Goal: Information Seeking & Learning: Learn about a topic

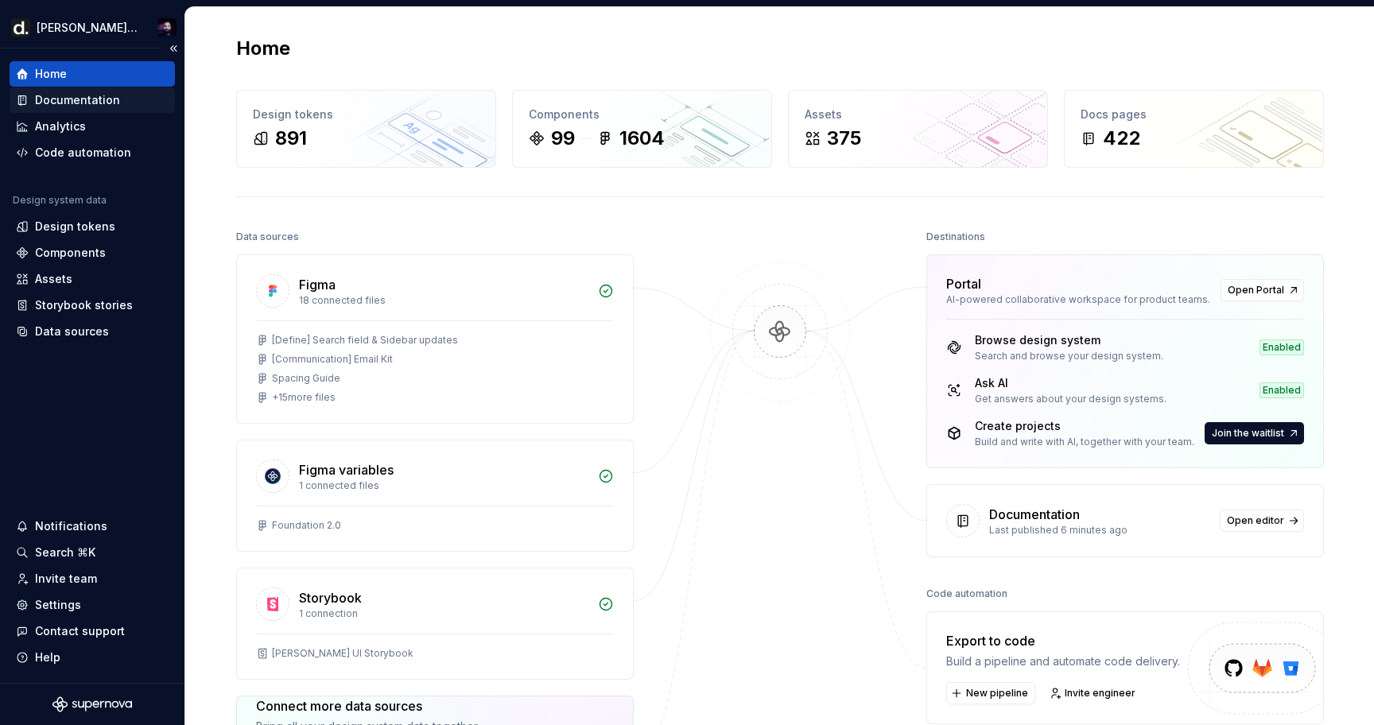
click at [57, 91] on div "Documentation" at bounding box center [92, 99] width 165 height 25
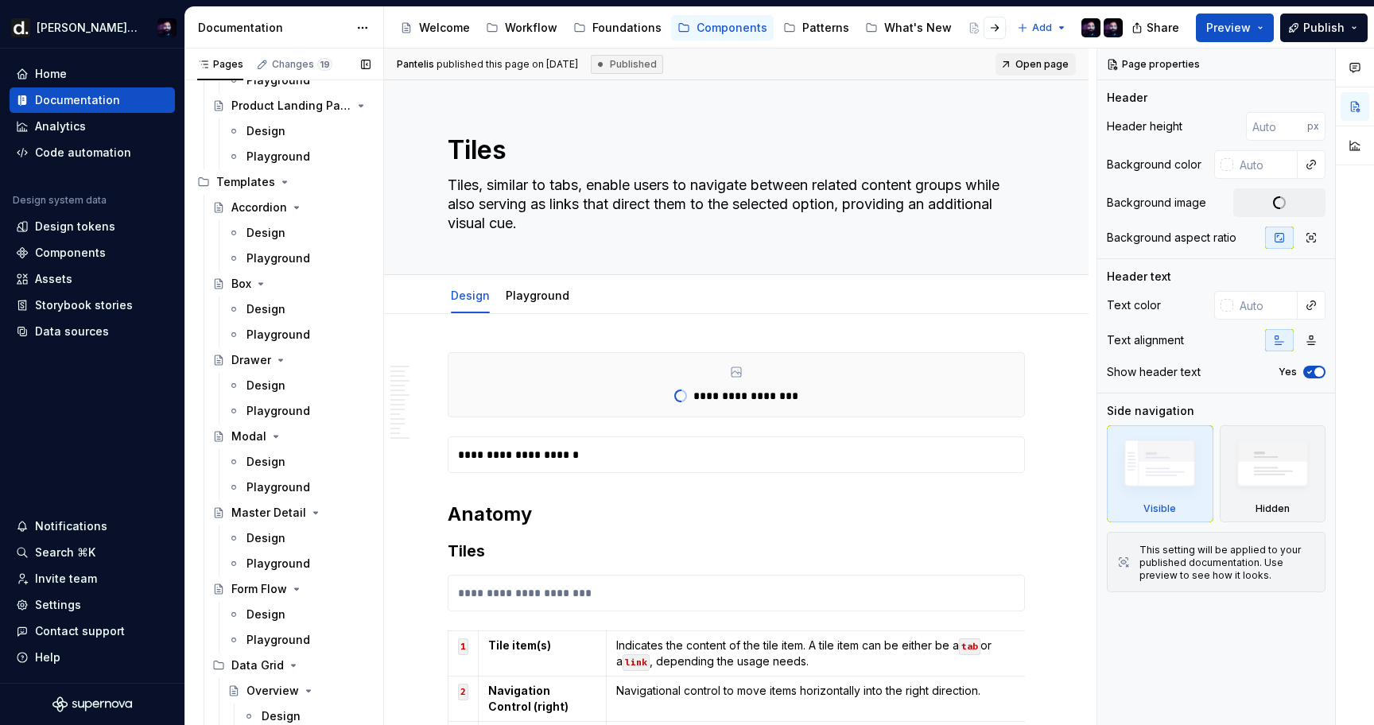
scroll to position [1727, 0]
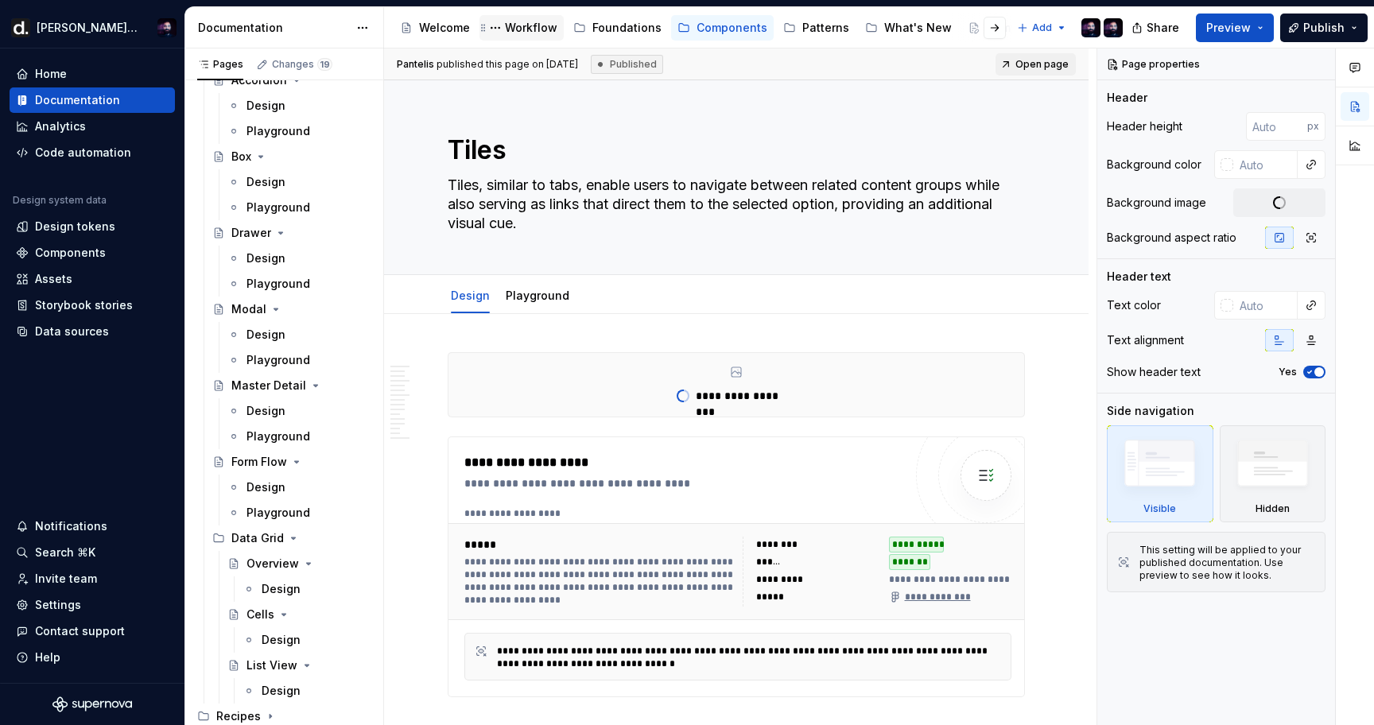
click at [523, 20] on div "Workflow" at bounding box center [531, 28] width 52 height 16
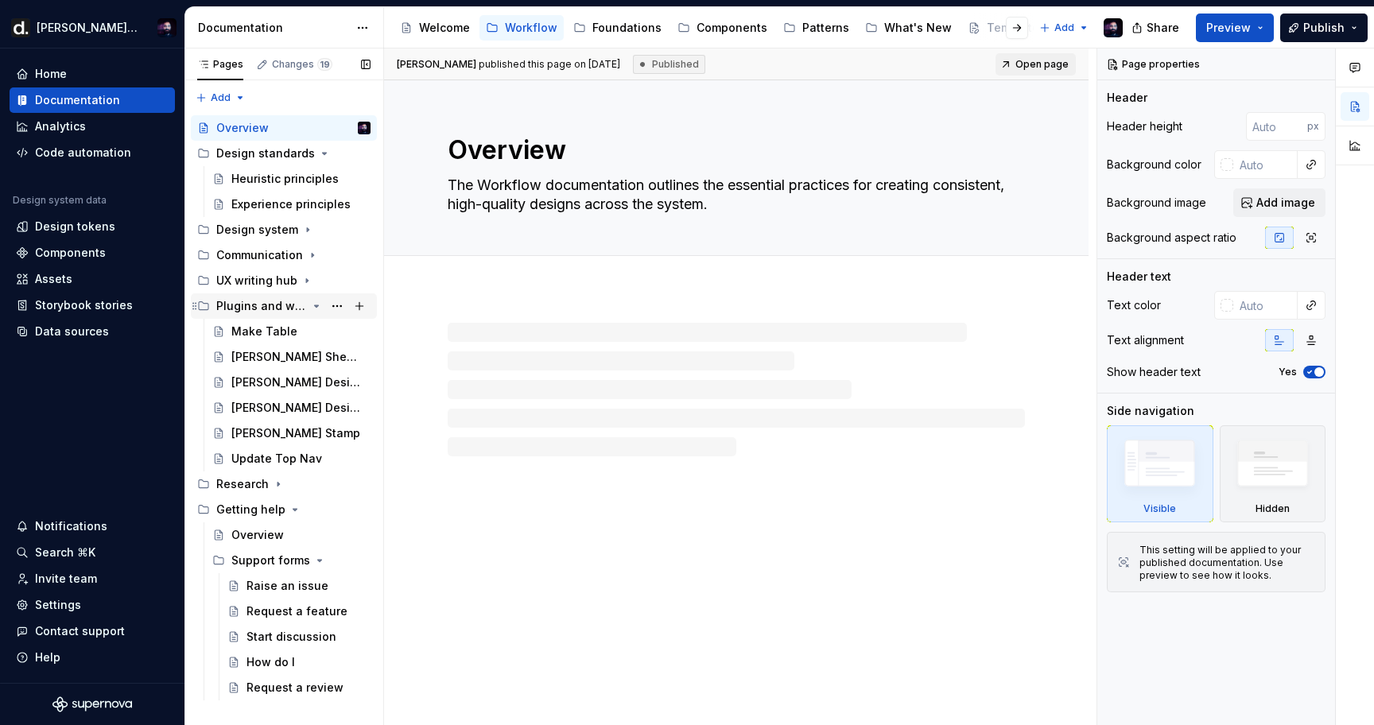
click at [258, 296] on div "Plugins and widgets" at bounding box center [293, 306] width 154 height 22
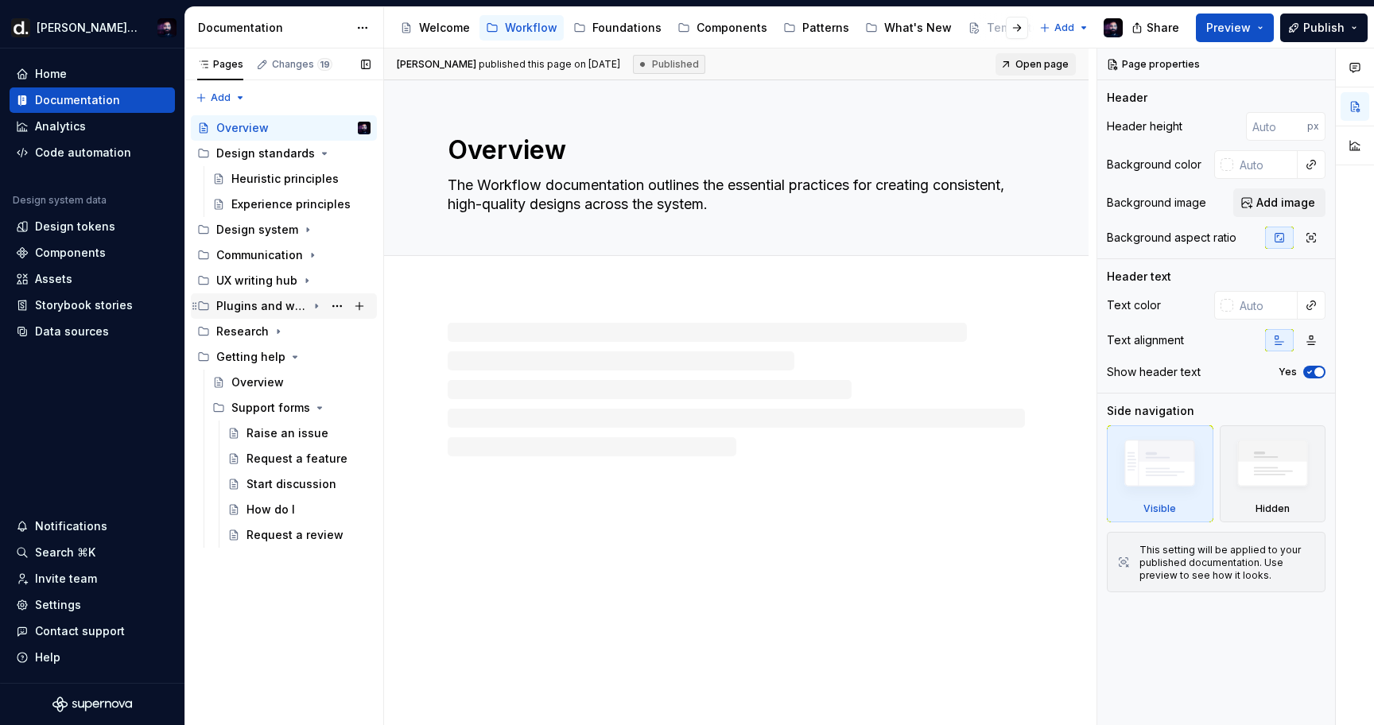
click at [258, 296] on div "Plugins and widgets" at bounding box center [293, 306] width 154 height 22
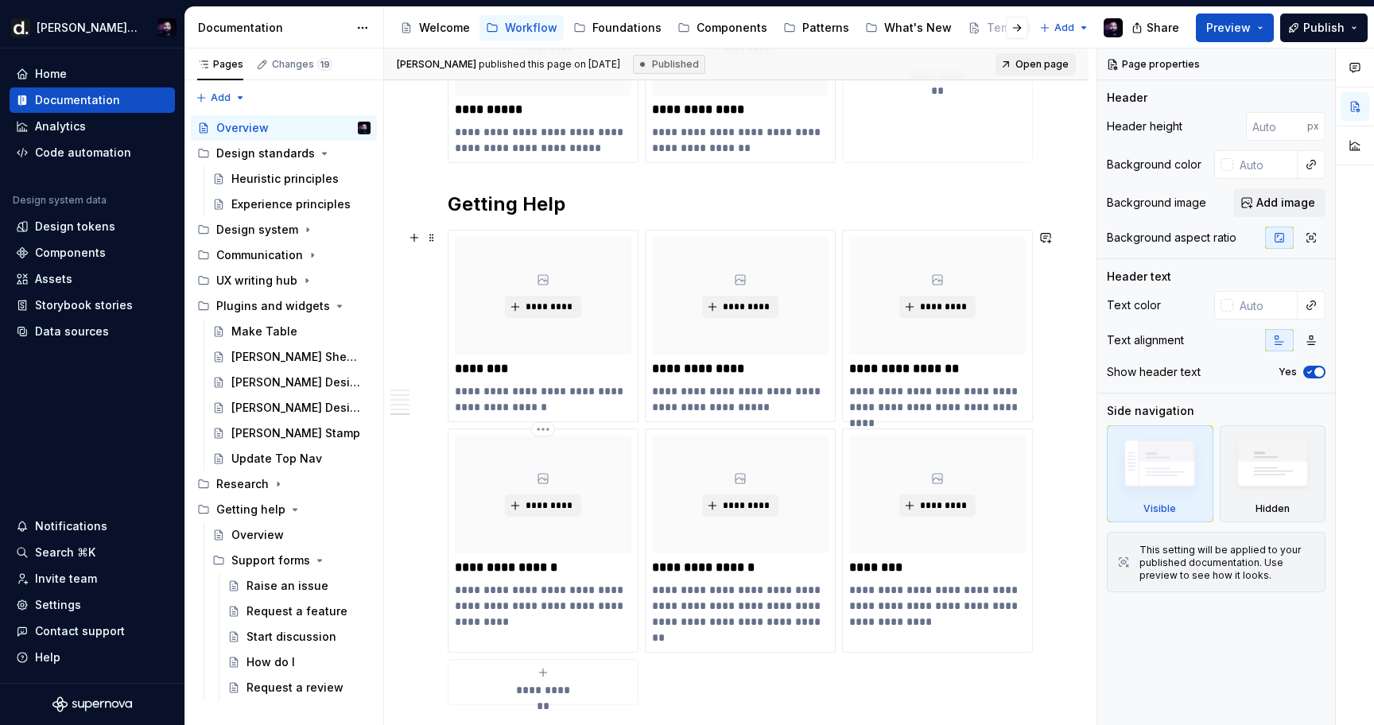
scroll to position [2104, 0]
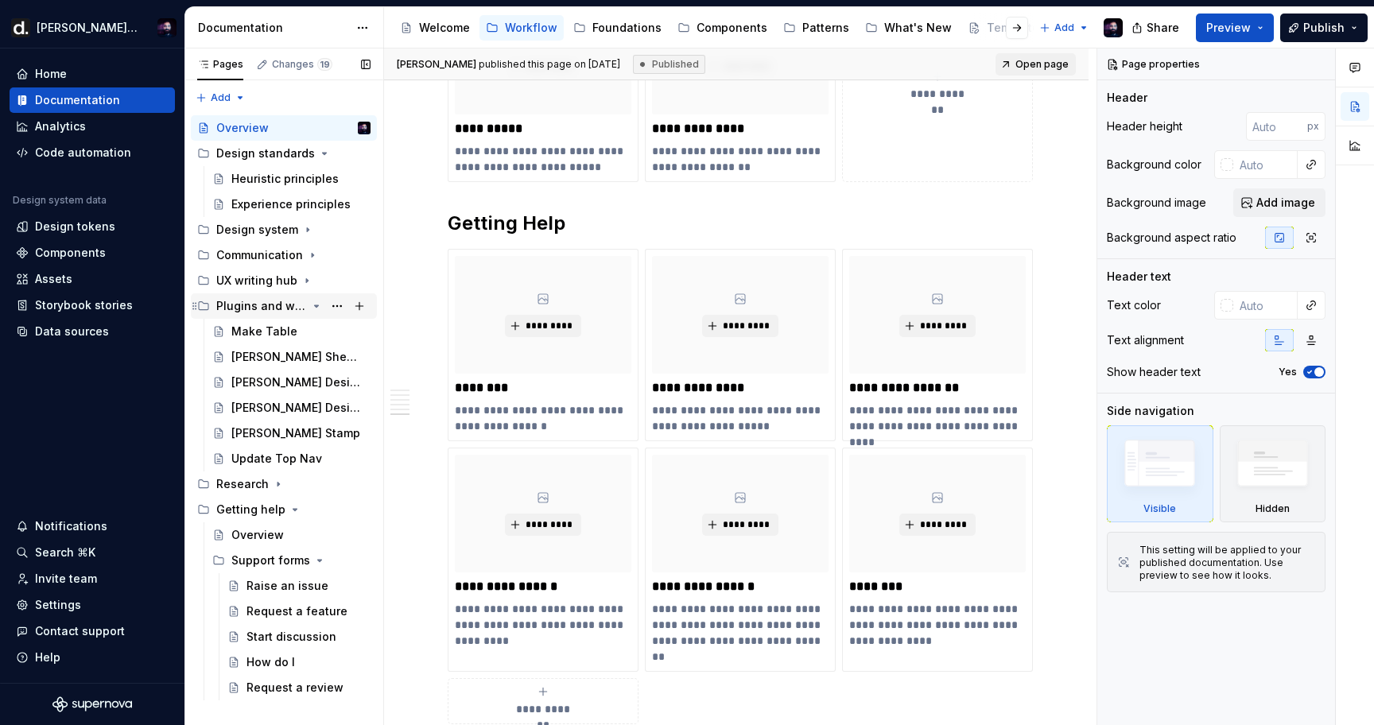
click at [276, 310] on div "Plugins and widgets" at bounding box center [261, 306] width 91 height 16
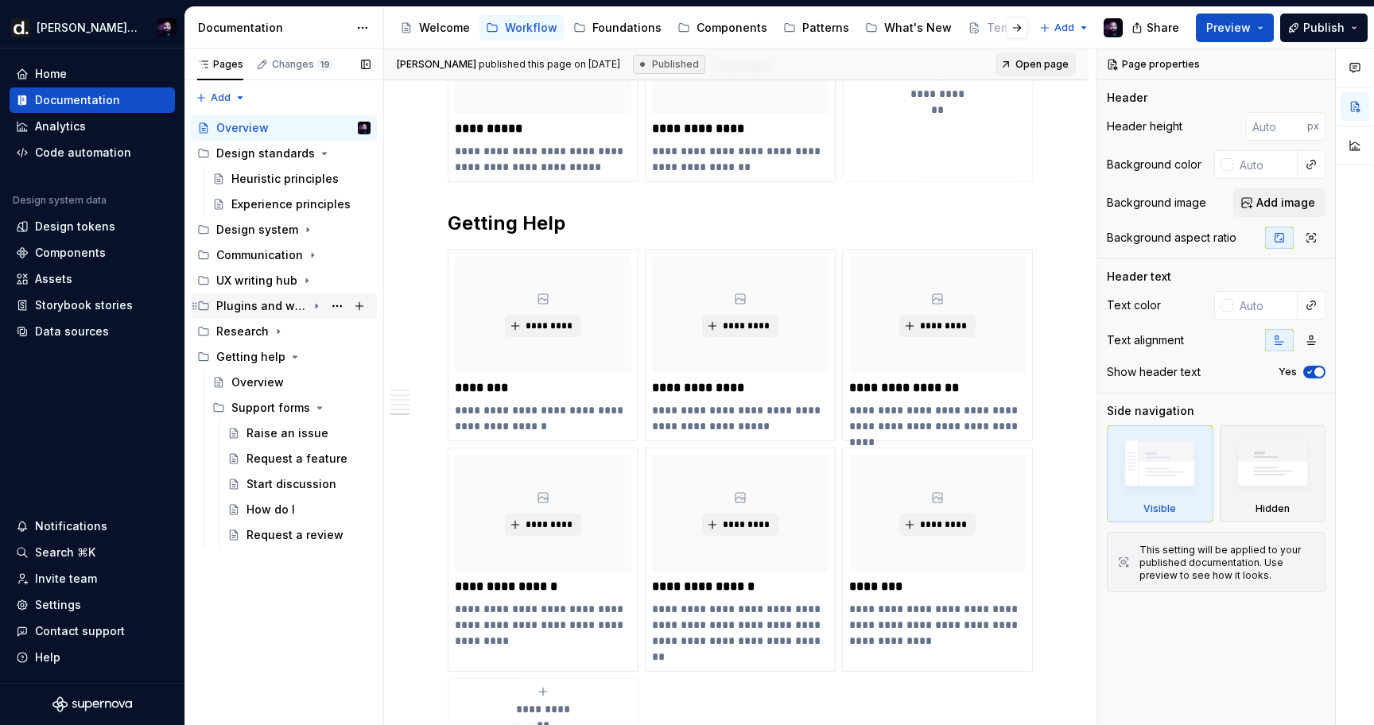
click at [276, 310] on div "Plugins and widgets" at bounding box center [261, 306] width 91 height 16
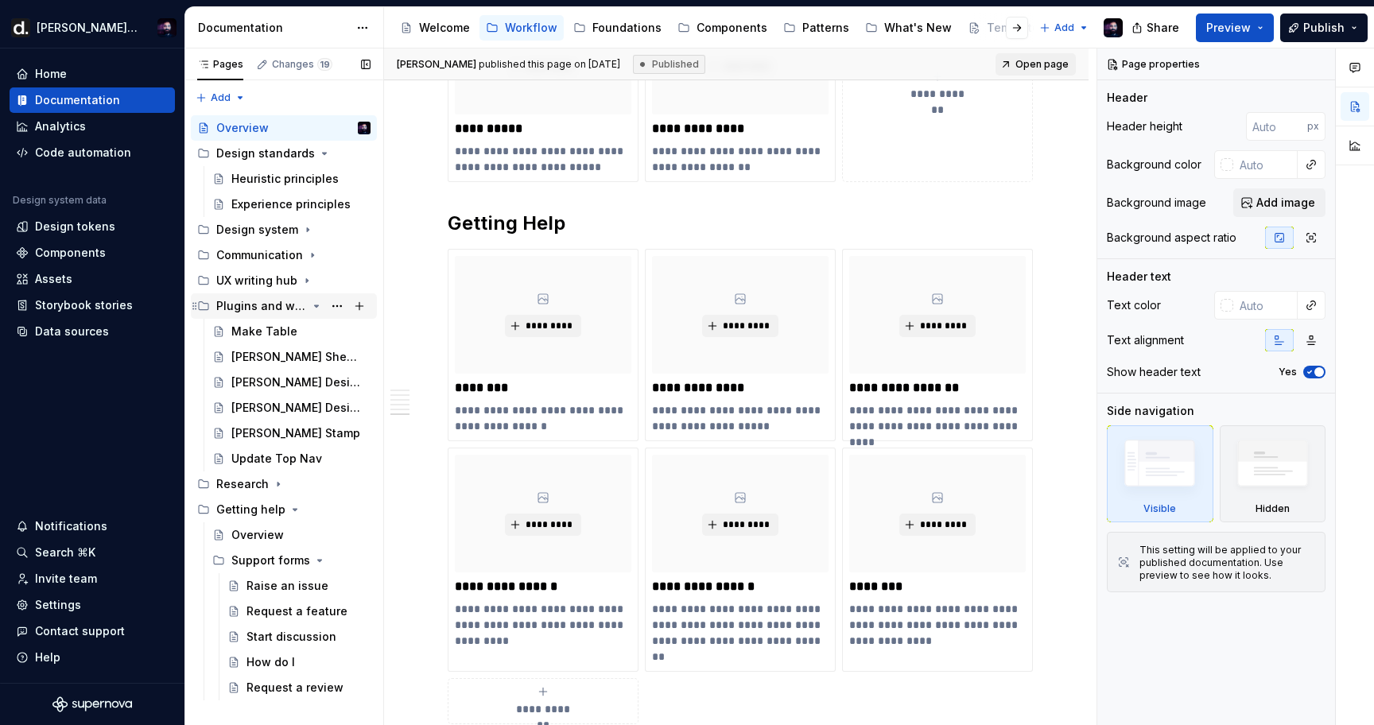
click at [268, 324] on div "Make Table" at bounding box center [264, 332] width 66 height 16
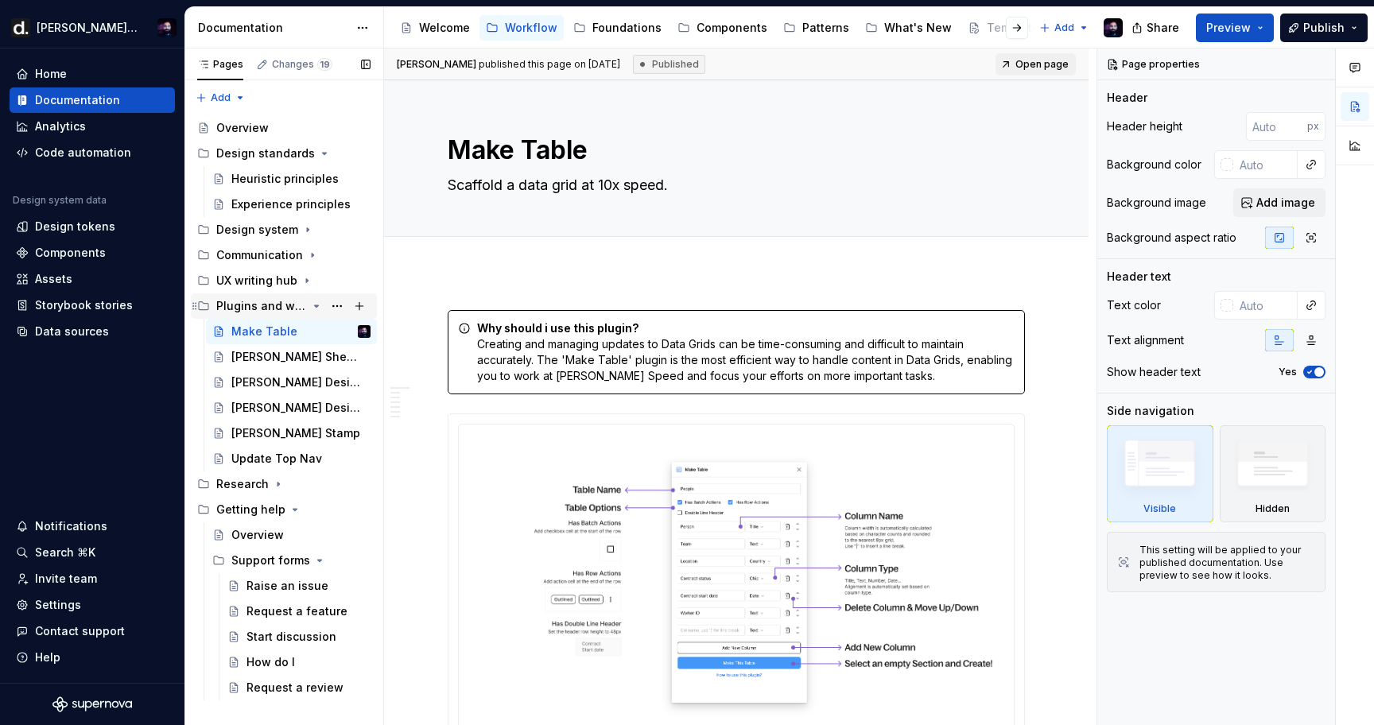
click at [258, 305] on div "Plugins and widgets" at bounding box center [261, 306] width 91 height 16
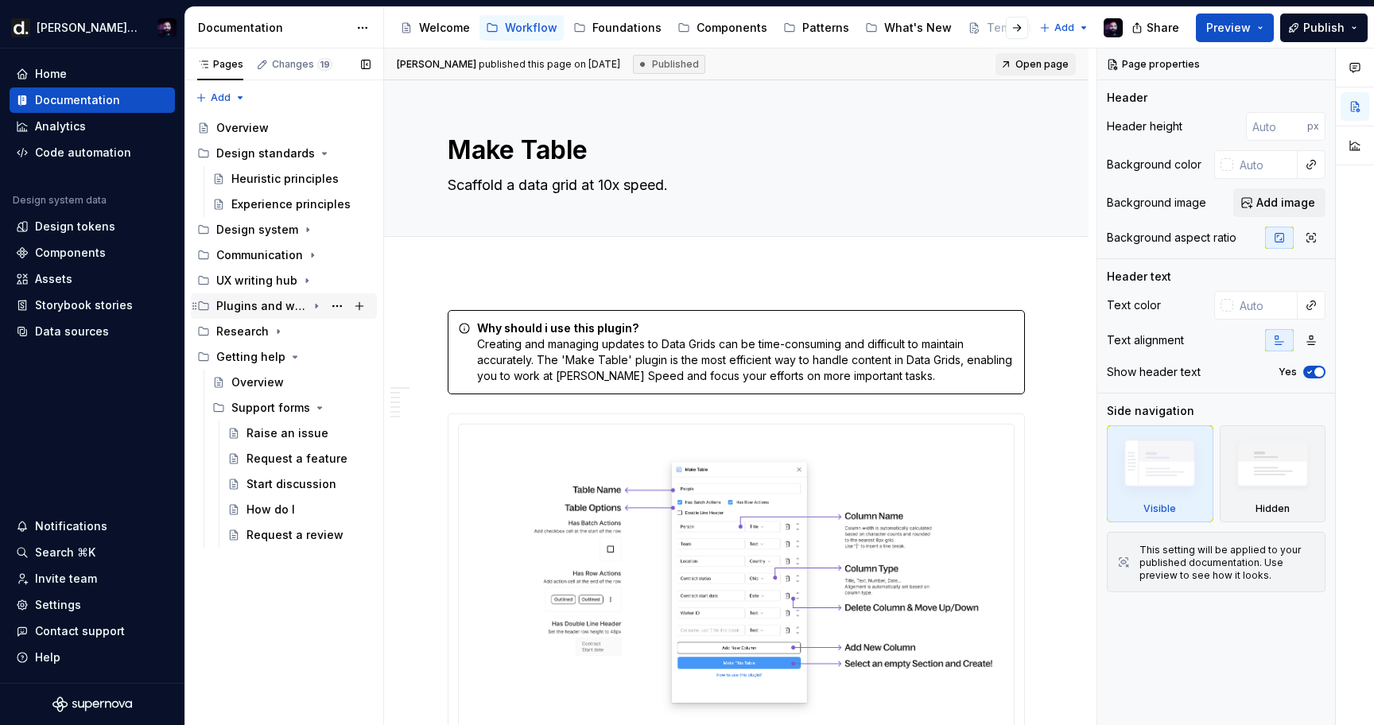
click at [258, 305] on div "Plugins and widgets" at bounding box center [261, 306] width 91 height 16
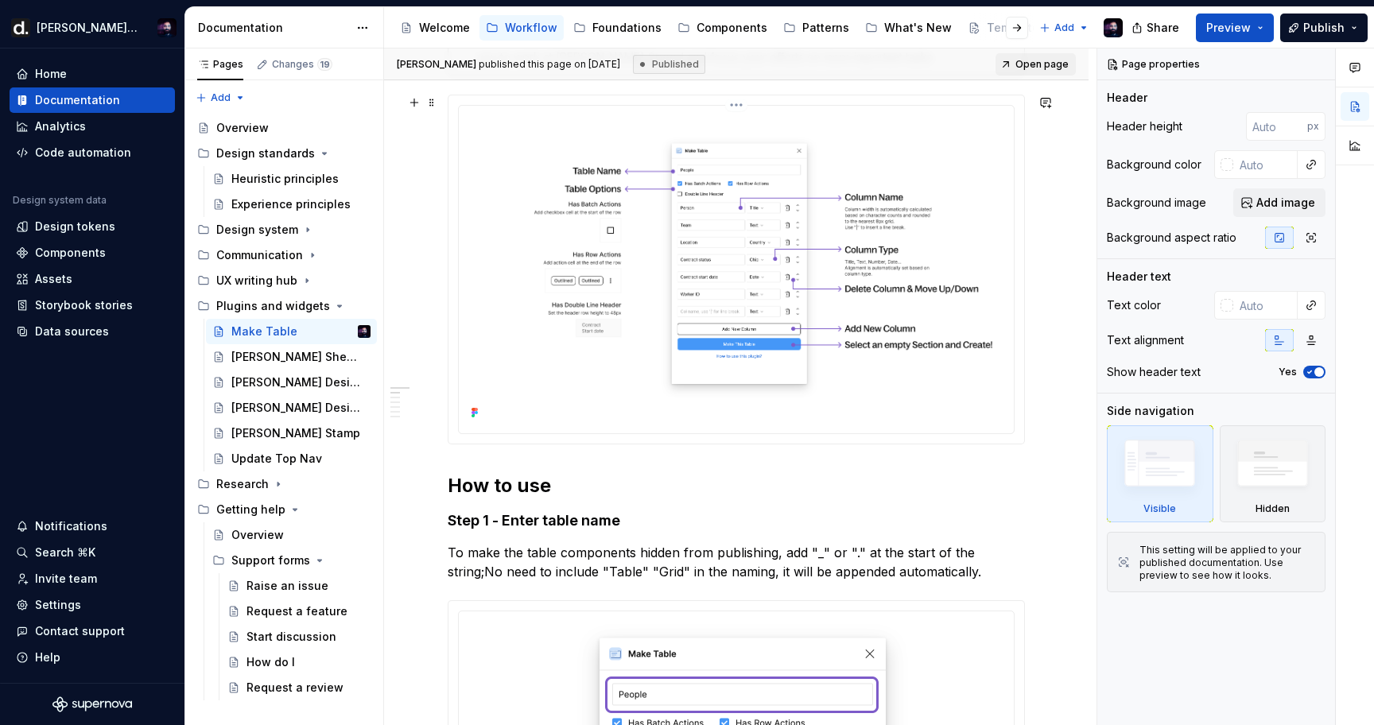
scroll to position [322, 0]
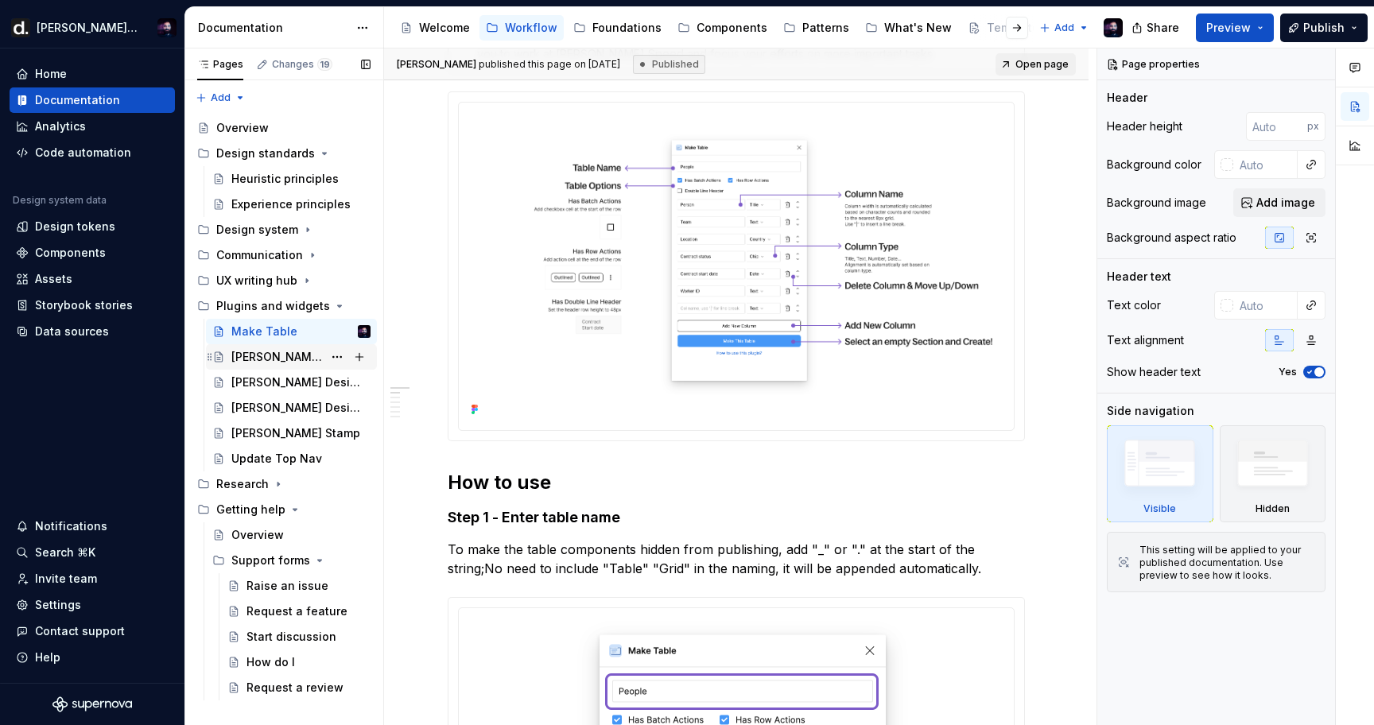
click at [293, 363] on div "[PERSON_NAME] Sheet Sync" at bounding box center [276, 357] width 91 height 16
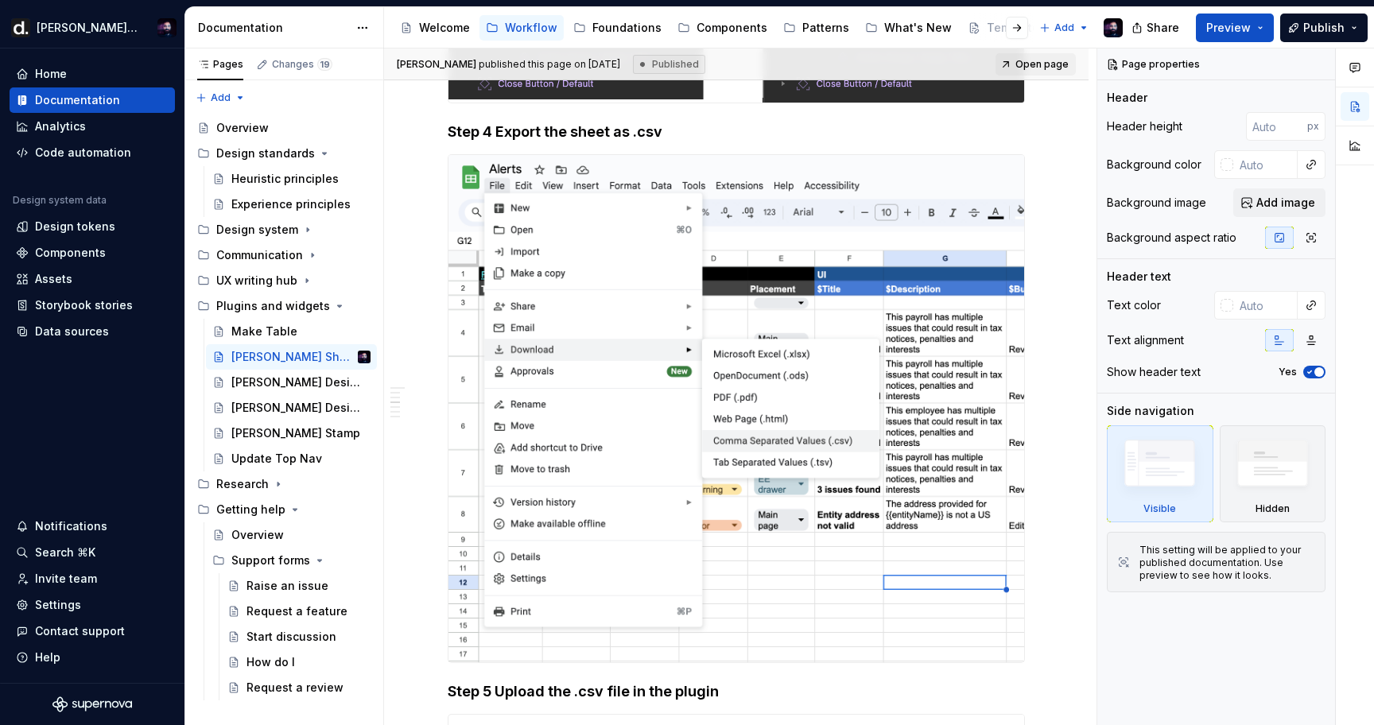
scroll to position [2392, 0]
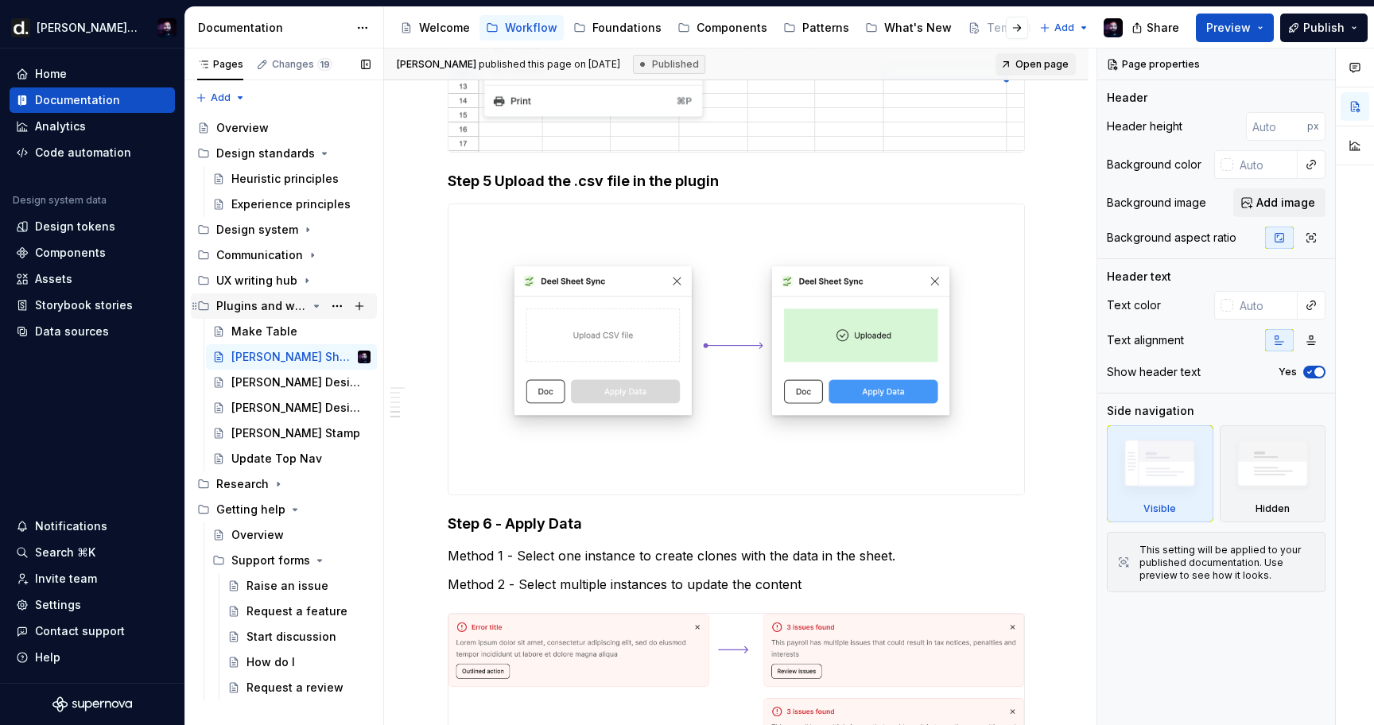
click at [262, 309] on div "Plugins and widgets" at bounding box center [261, 306] width 91 height 16
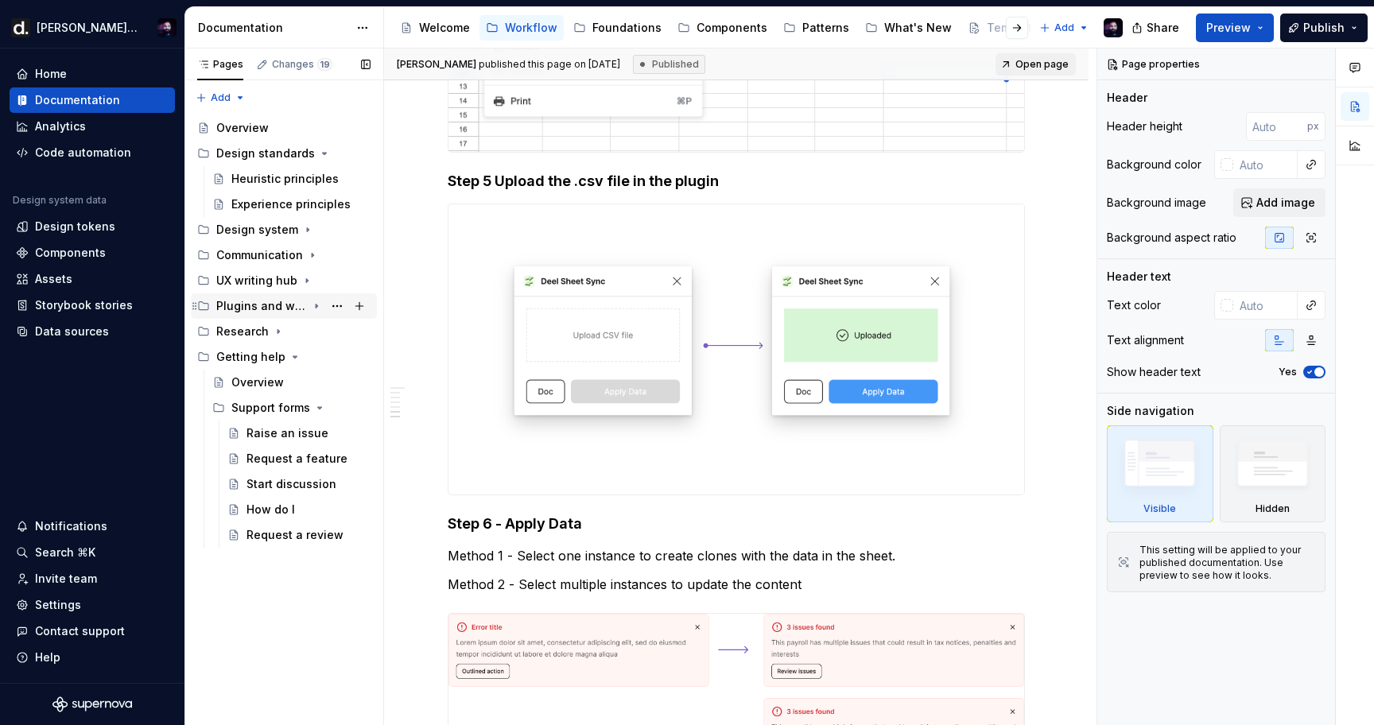
click at [262, 309] on div "Plugins and widgets" at bounding box center [261, 306] width 91 height 16
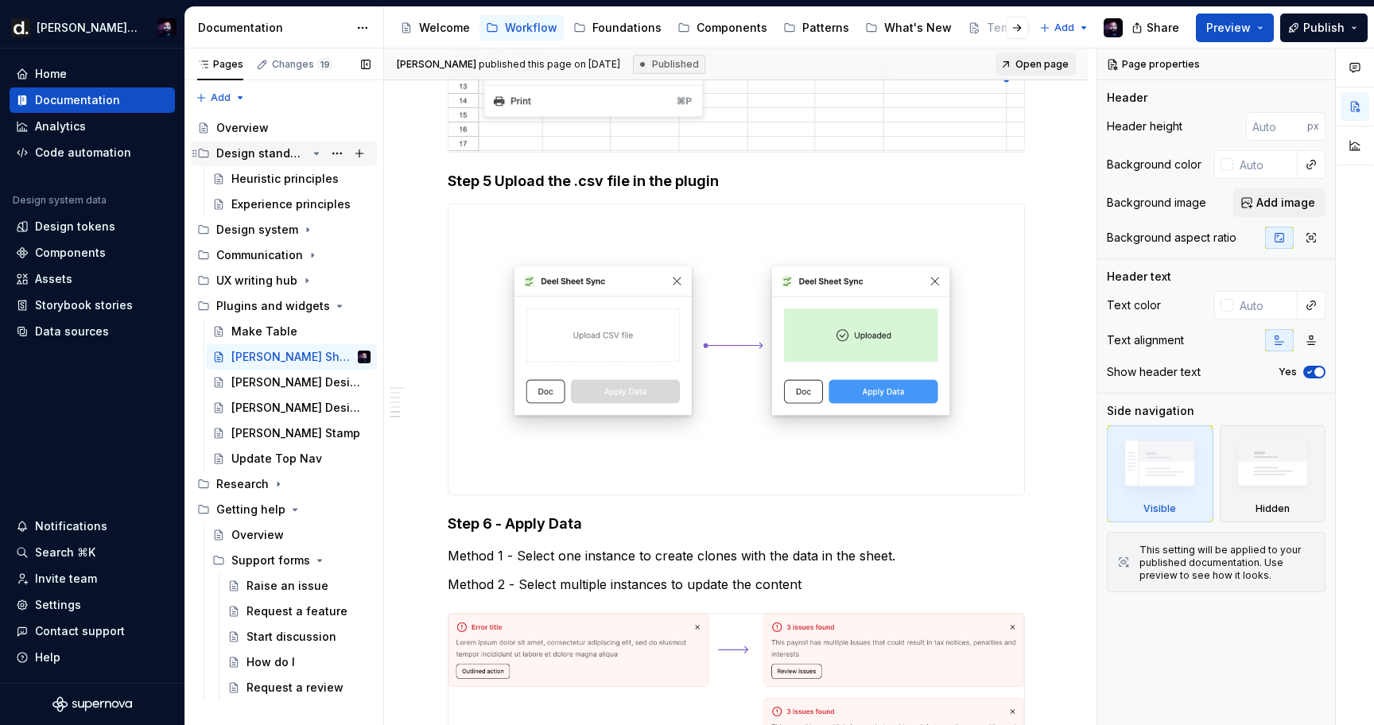
click at [318, 150] on icon "Page tree" at bounding box center [316, 153] width 13 height 13
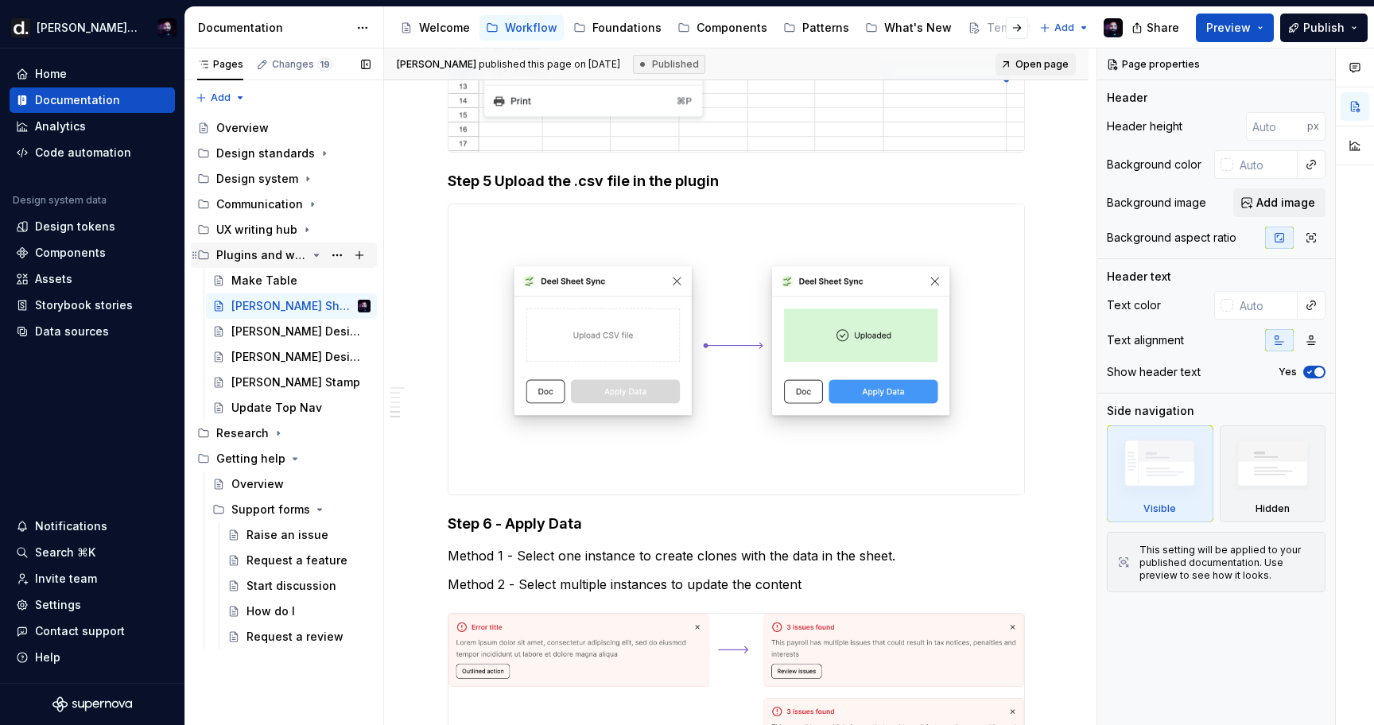
click at [317, 251] on icon "Page tree" at bounding box center [316, 255] width 13 height 13
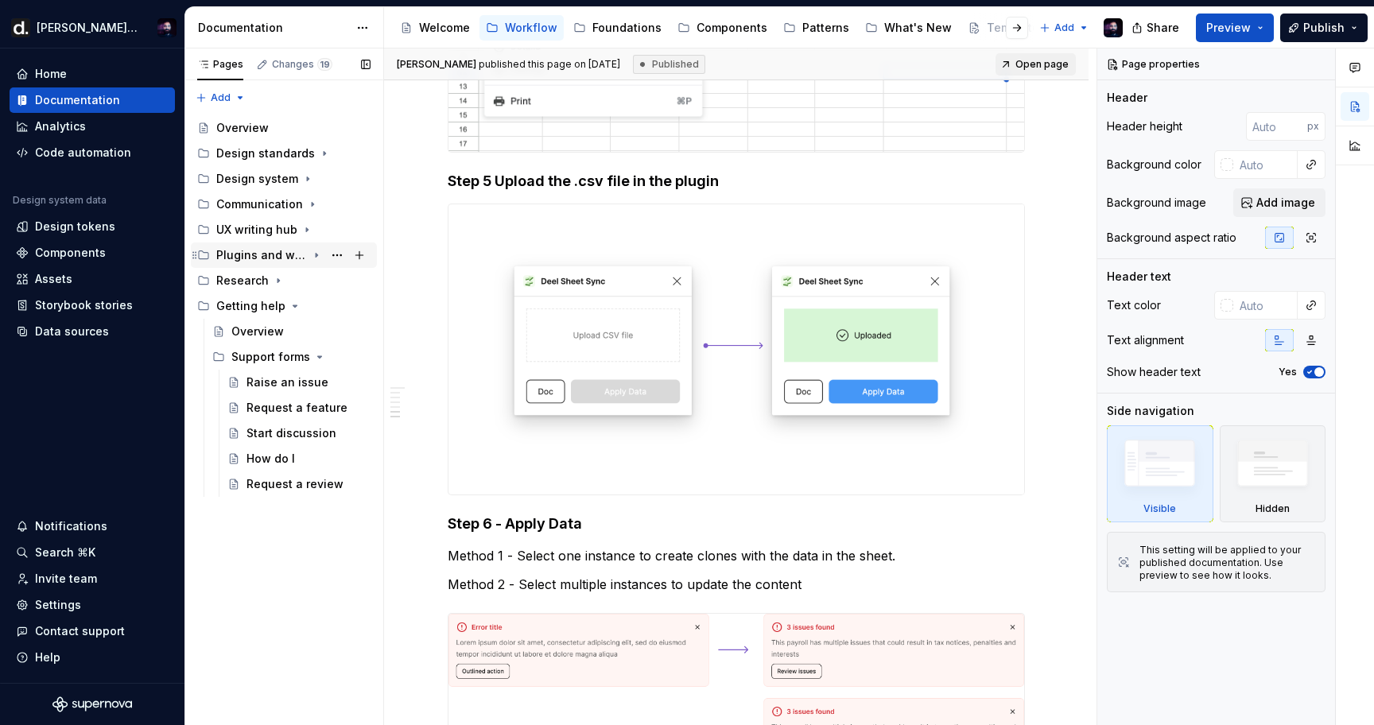
click at [317, 251] on icon "Page tree" at bounding box center [316, 255] width 13 height 13
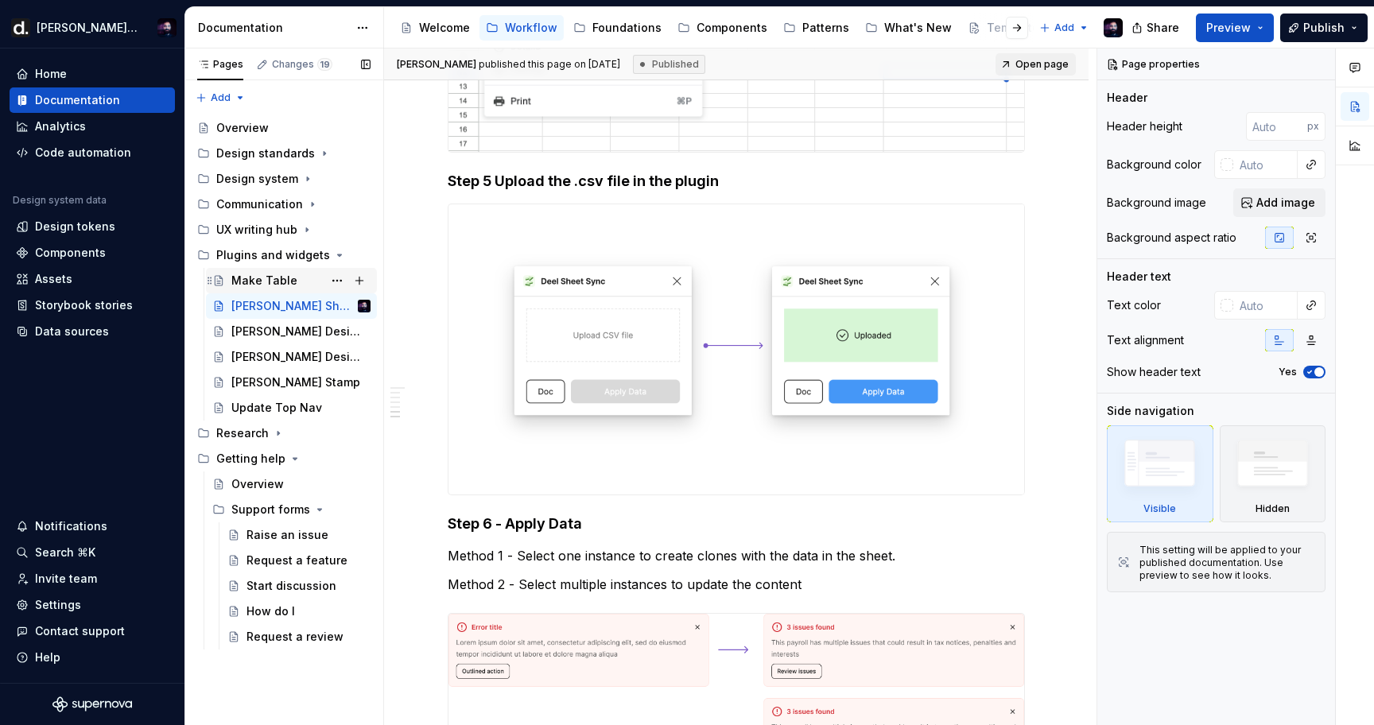
click at [257, 278] on div "Make Table" at bounding box center [264, 281] width 66 height 16
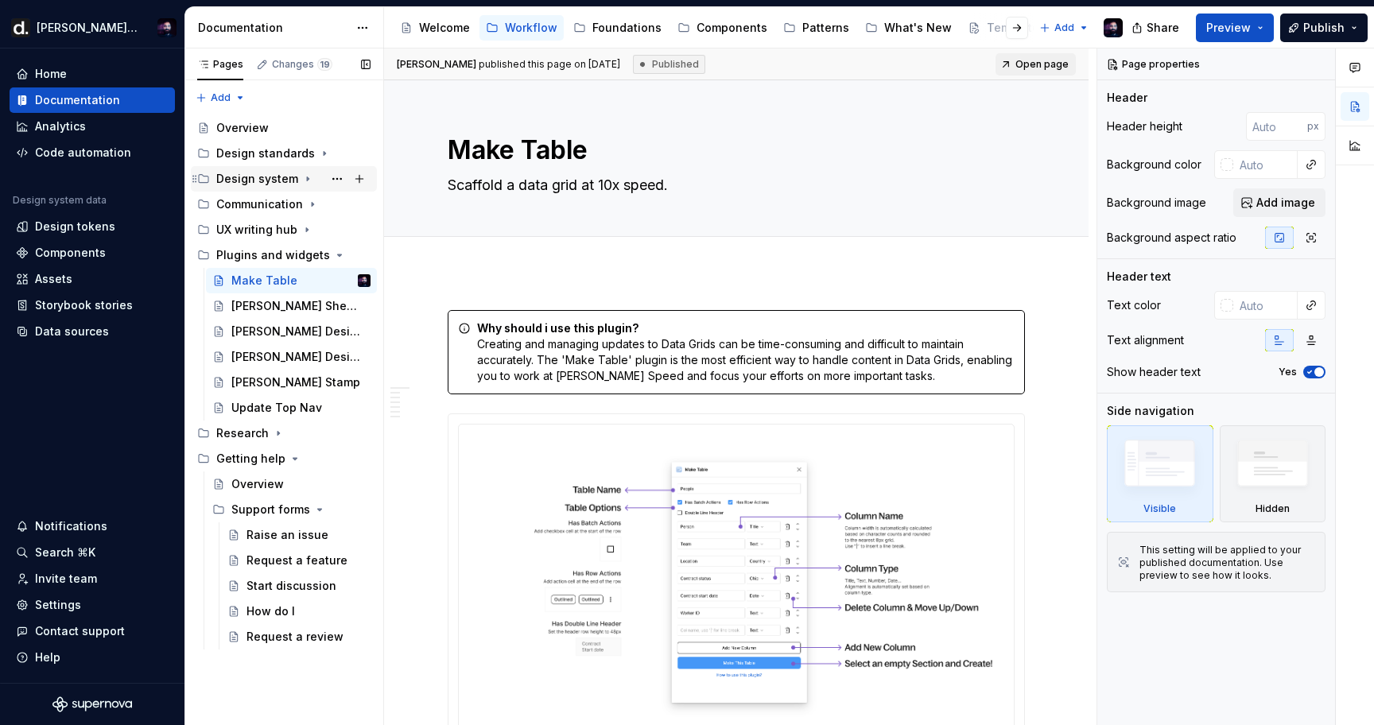
click at [303, 174] on icon "Page tree" at bounding box center [307, 179] width 13 height 13
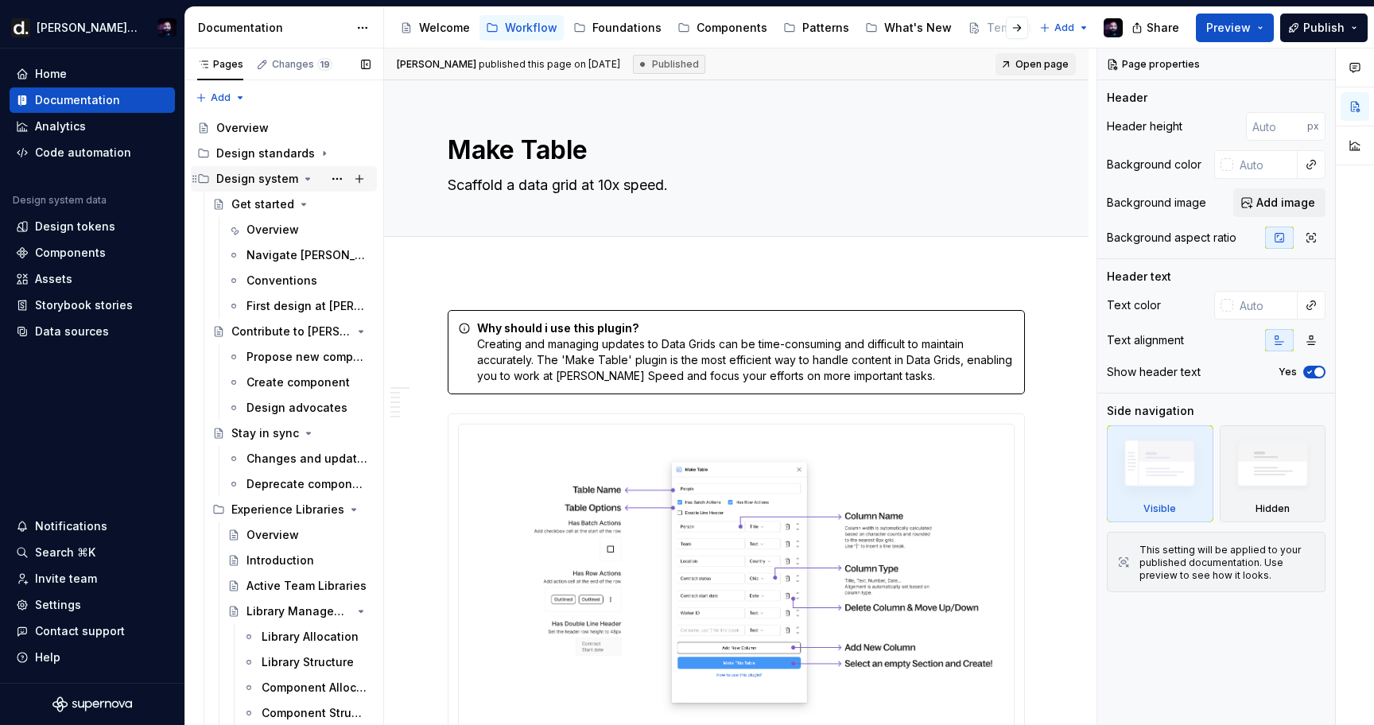
click at [305, 176] on icon "Page tree" at bounding box center [307, 179] width 13 height 13
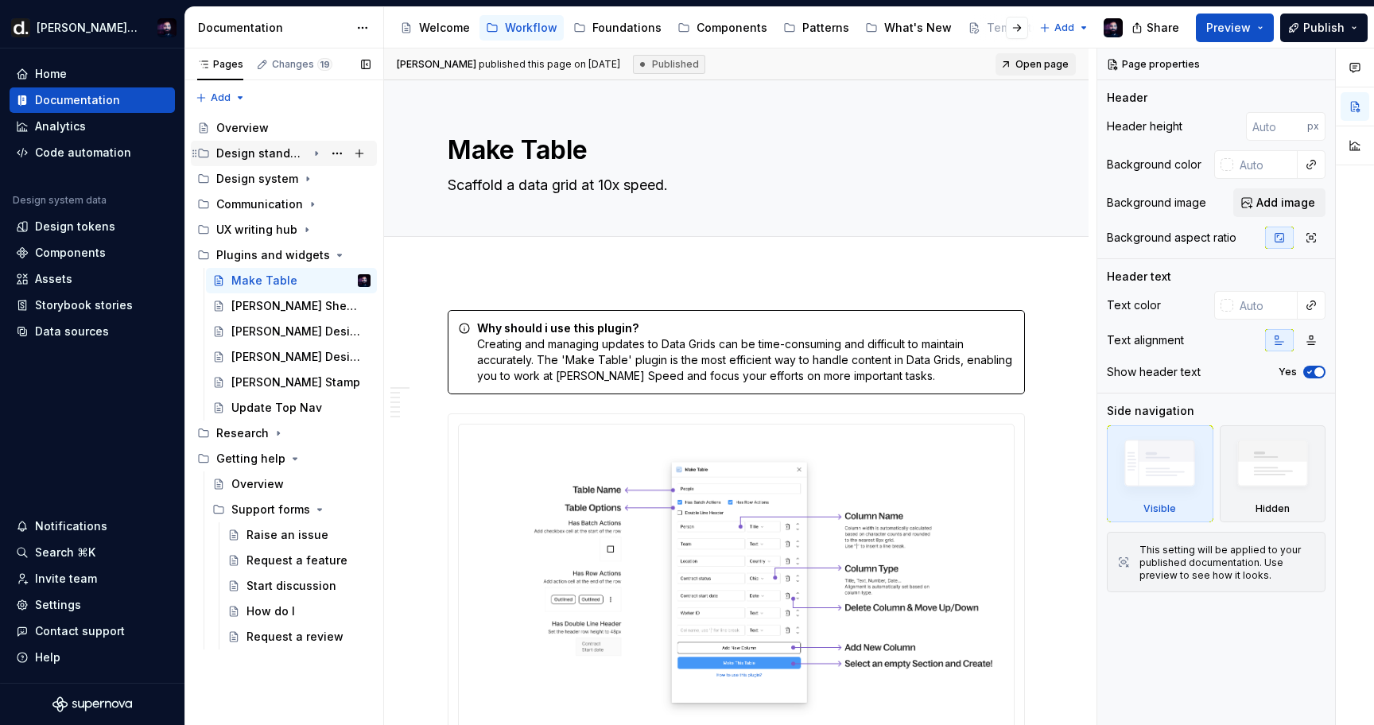
click at [314, 153] on icon "Page tree" at bounding box center [316, 153] width 13 height 13
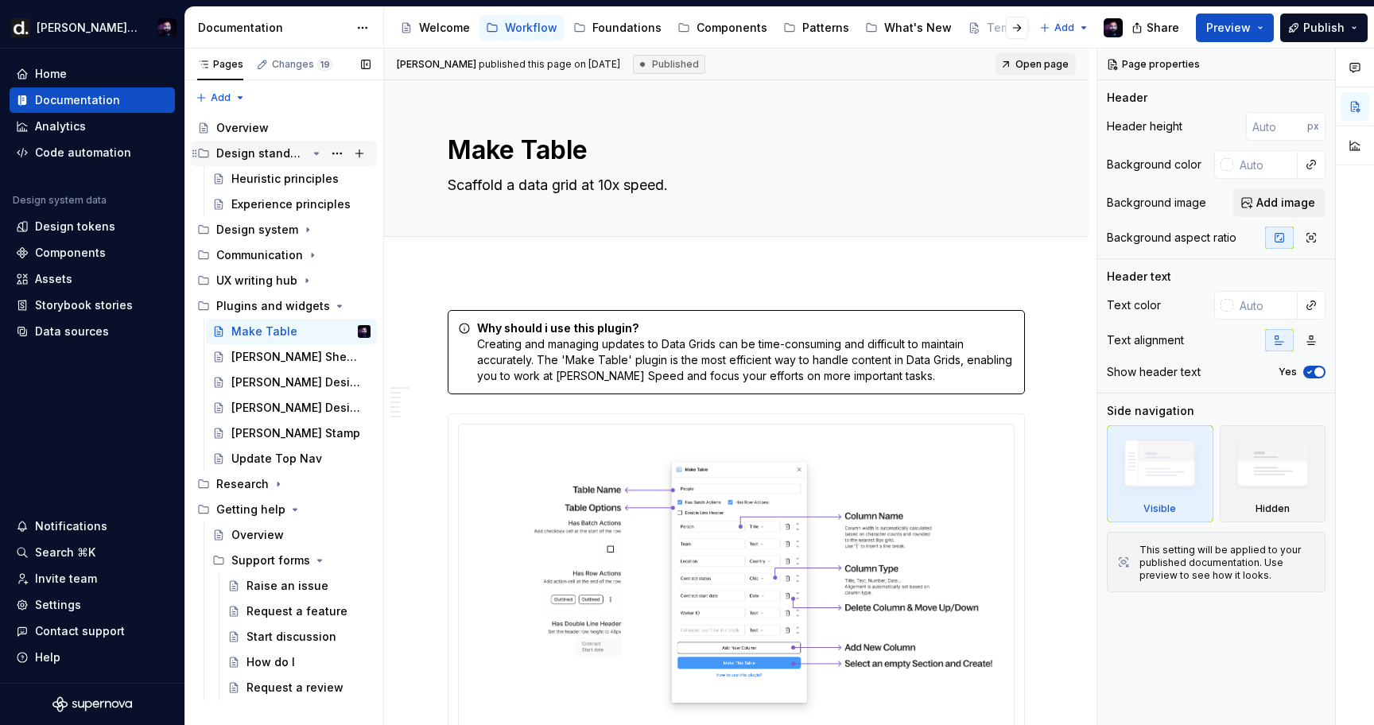
click at [314, 153] on icon "Page tree" at bounding box center [316, 153] width 13 height 13
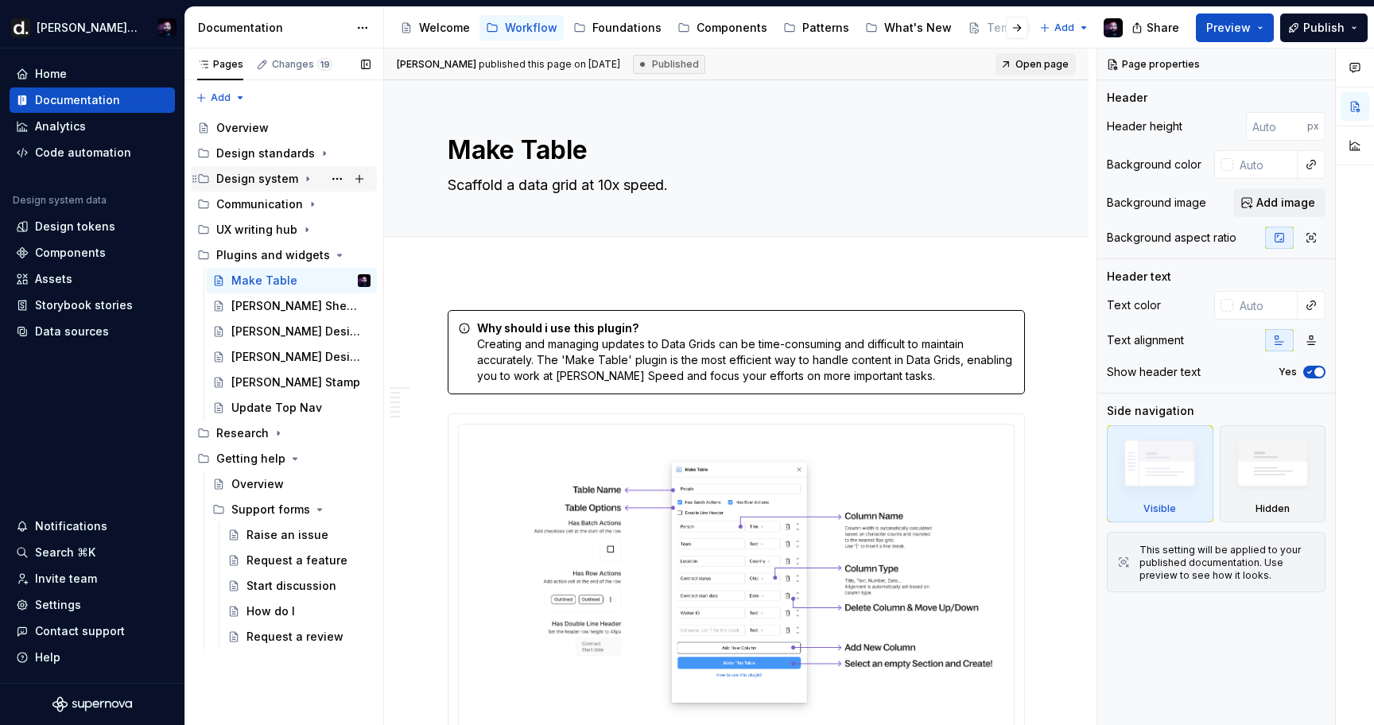
click at [306, 181] on icon "Page tree" at bounding box center [307, 179] width 13 height 13
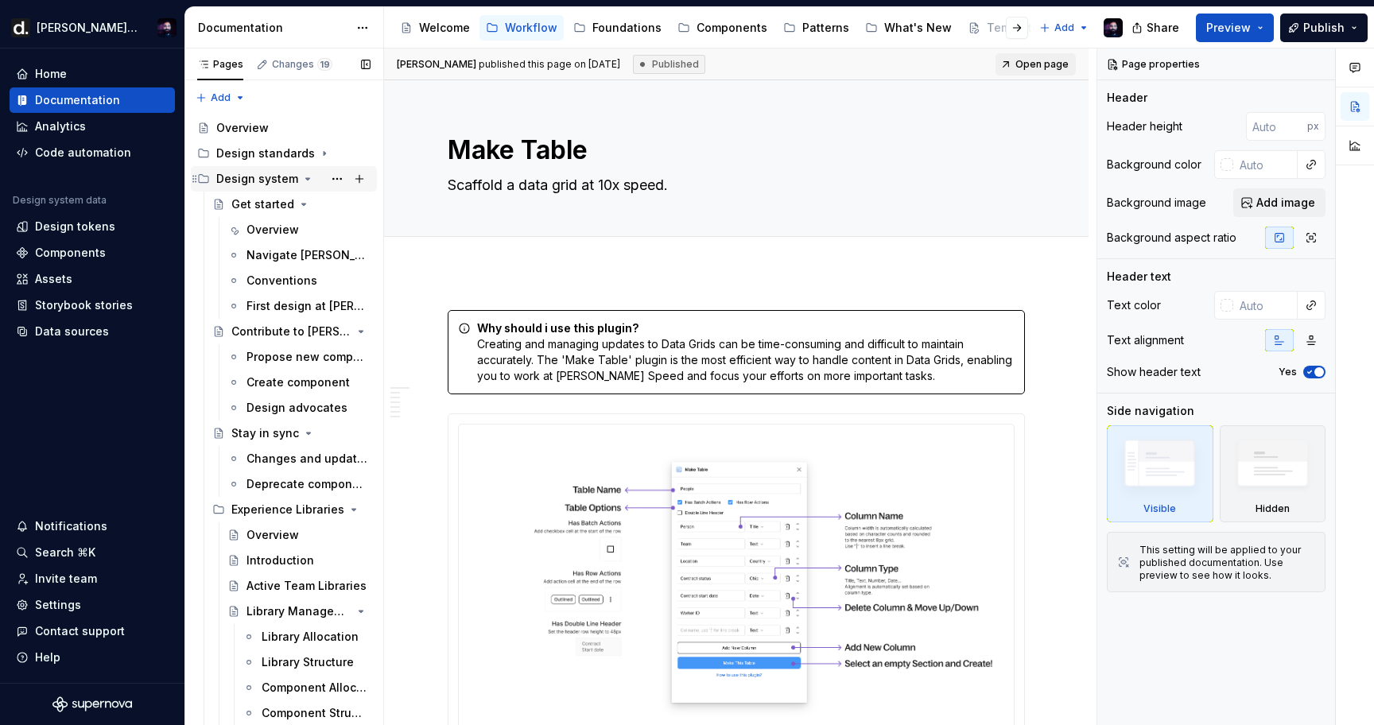
click at [306, 181] on icon "Page tree" at bounding box center [307, 179] width 13 height 13
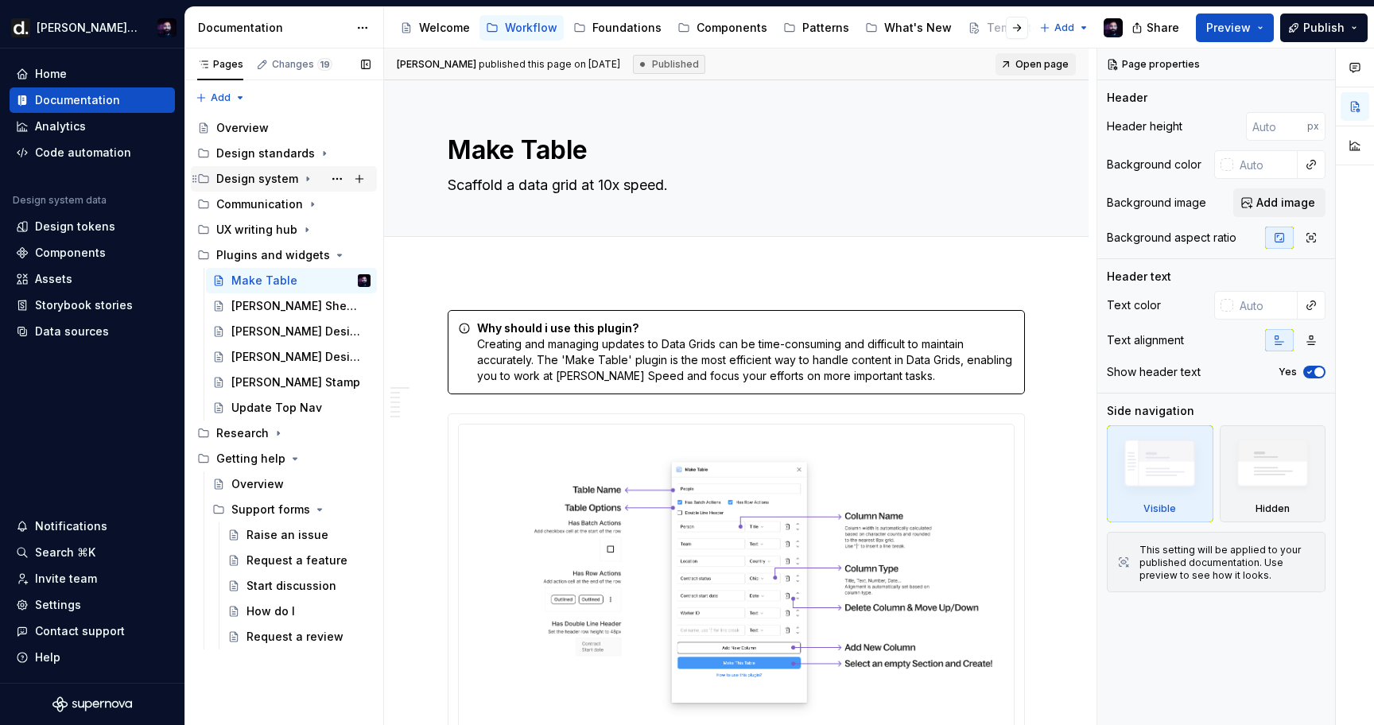
click at [307, 178] on icon "Page tree" at bounding box center [308, 179] width 2 height 4
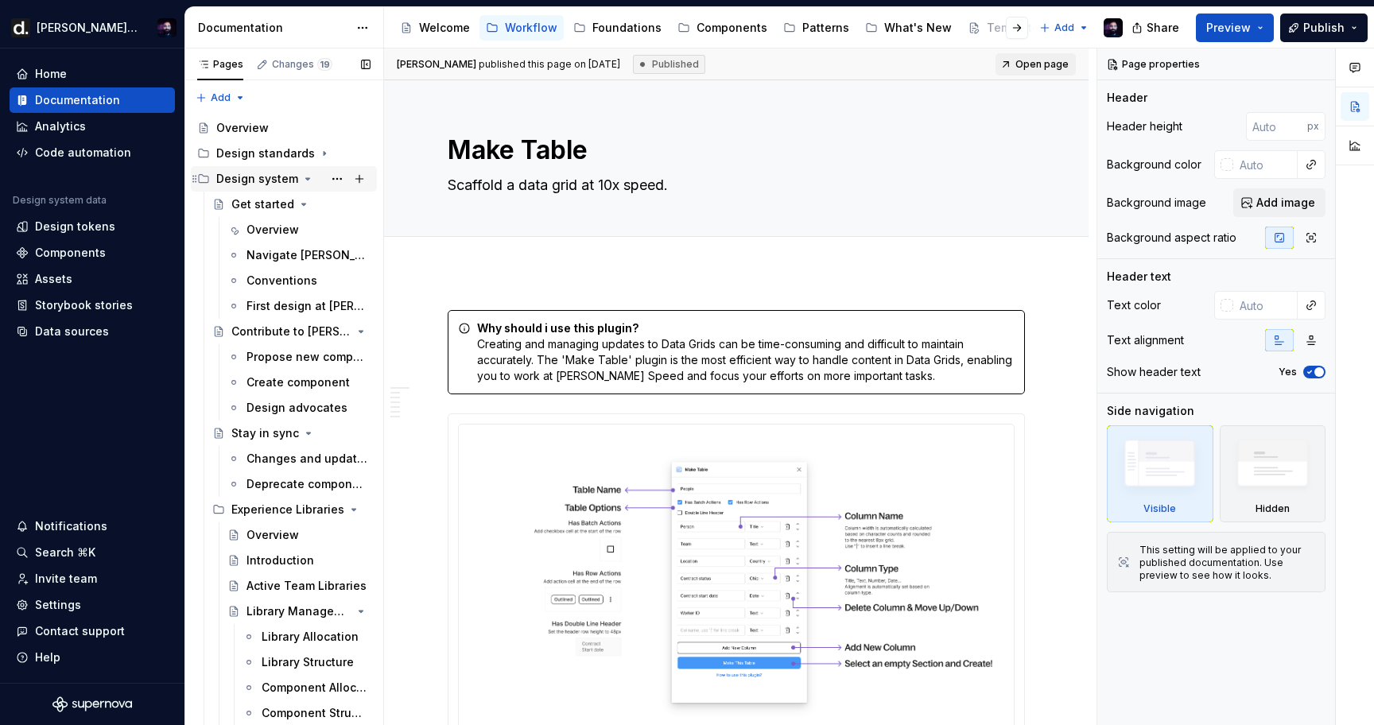
click at [306, 178] on icon "Page tree" at bounding box center [308, 179] width 4 height 2
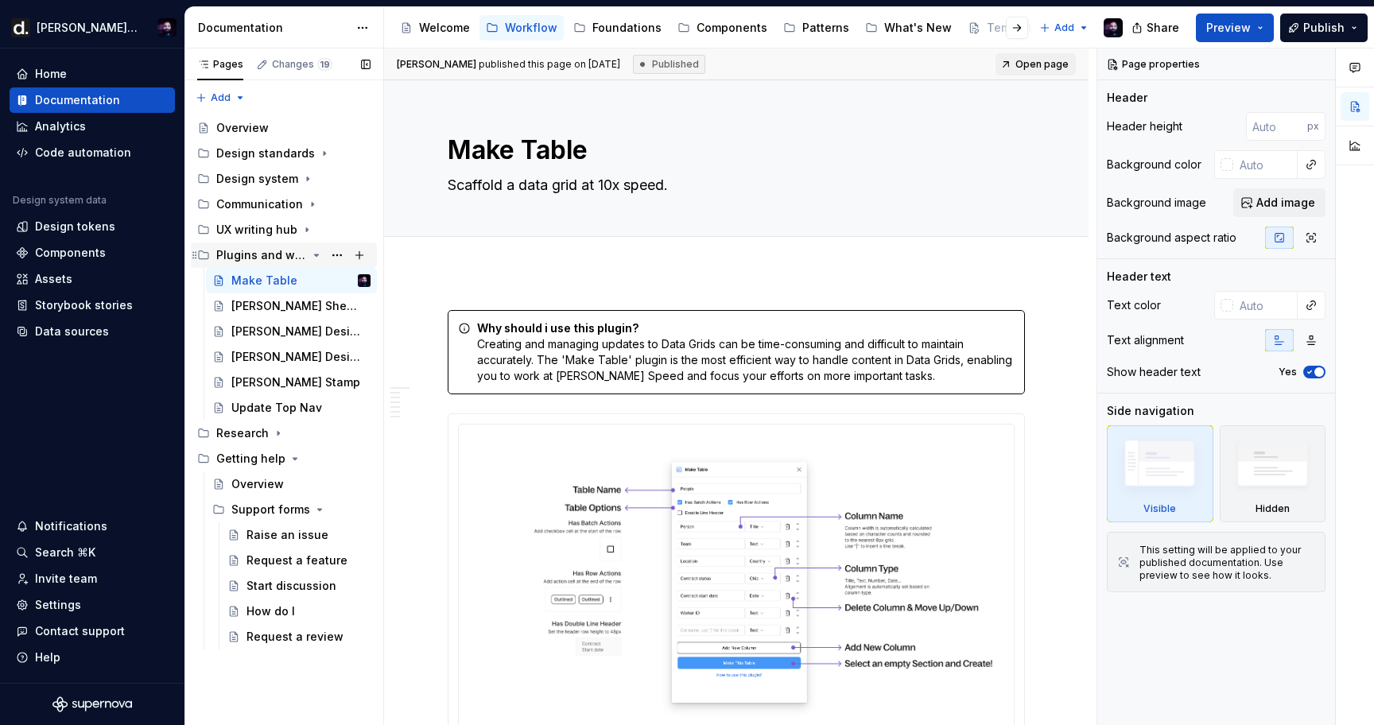
click at [317, 255] on icon "Page tree" at bounding box center [317, 256] width 4 height 2
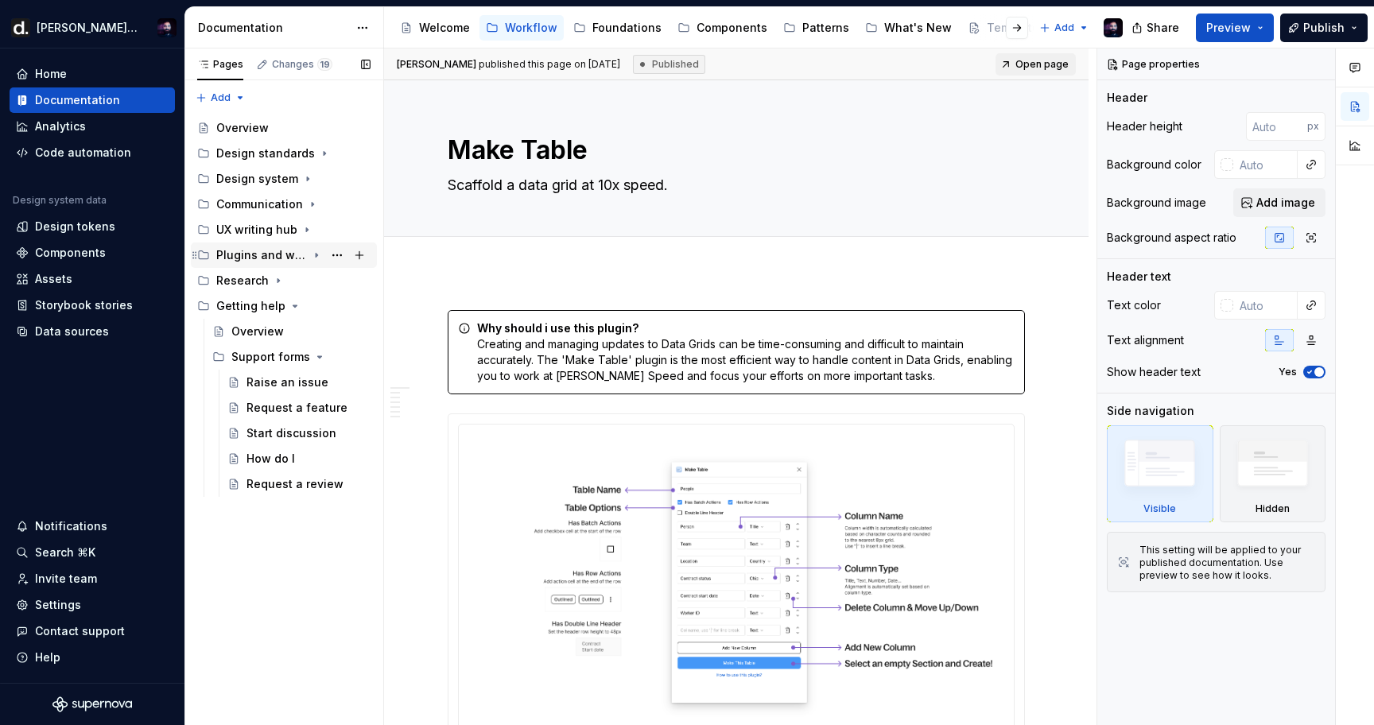
click at [317, 255] on icon "Page tree" at bounding box center [317, 256] width 2 height 4
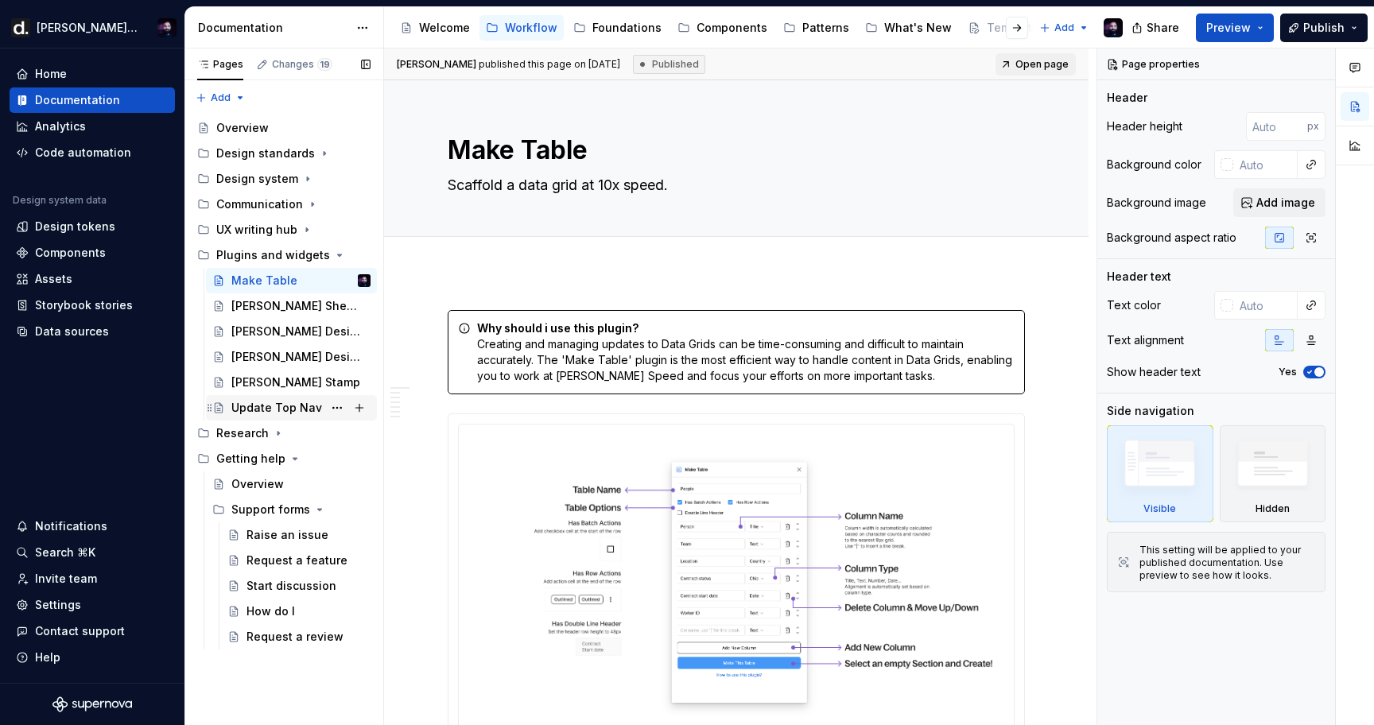
click at [258, 401] on div "Update Top Nav" at bounding box center [276, 408] width 91 height 16
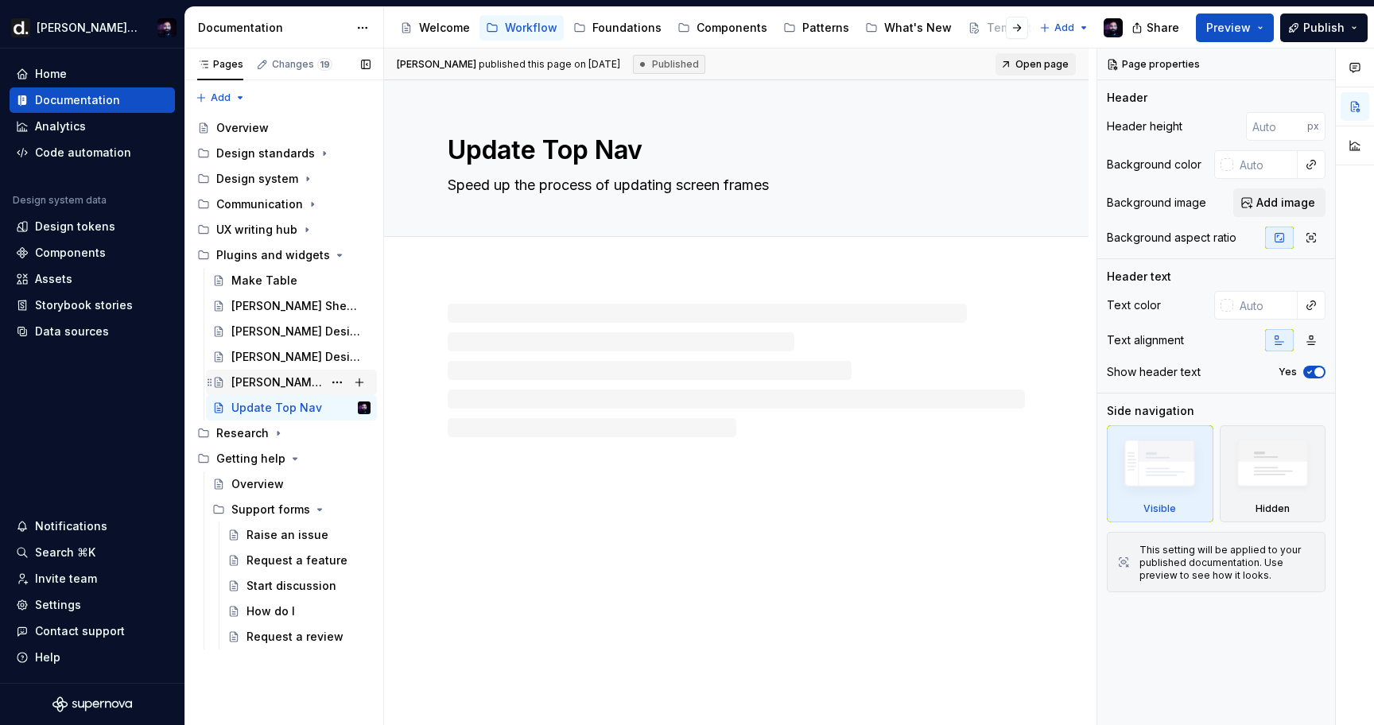
click at [258, 383] on div "[PERSON_NAME] Stamp" at bounding box center [276, 383] width 91 height 16
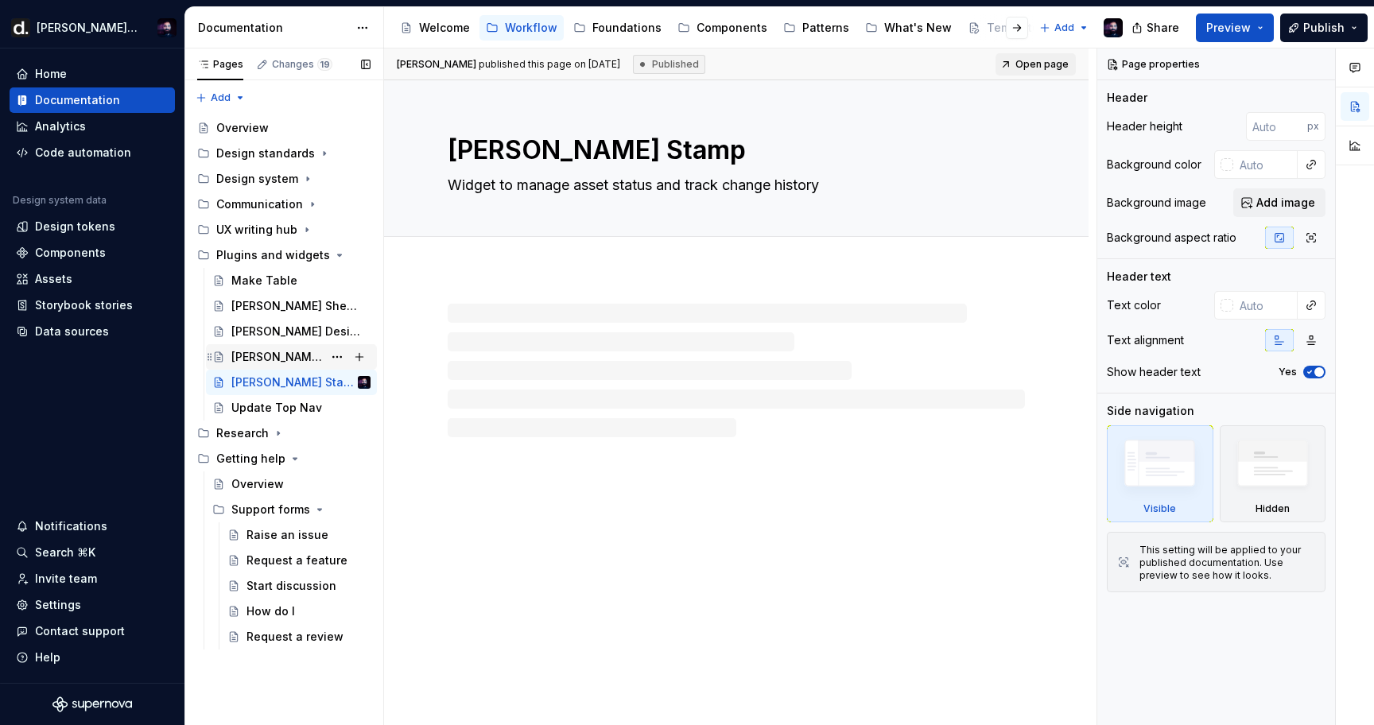
click at [272, 356] on div "[PERSON_NAME] Design Tokens" at bounding box center [276, 357] width 91 height 16
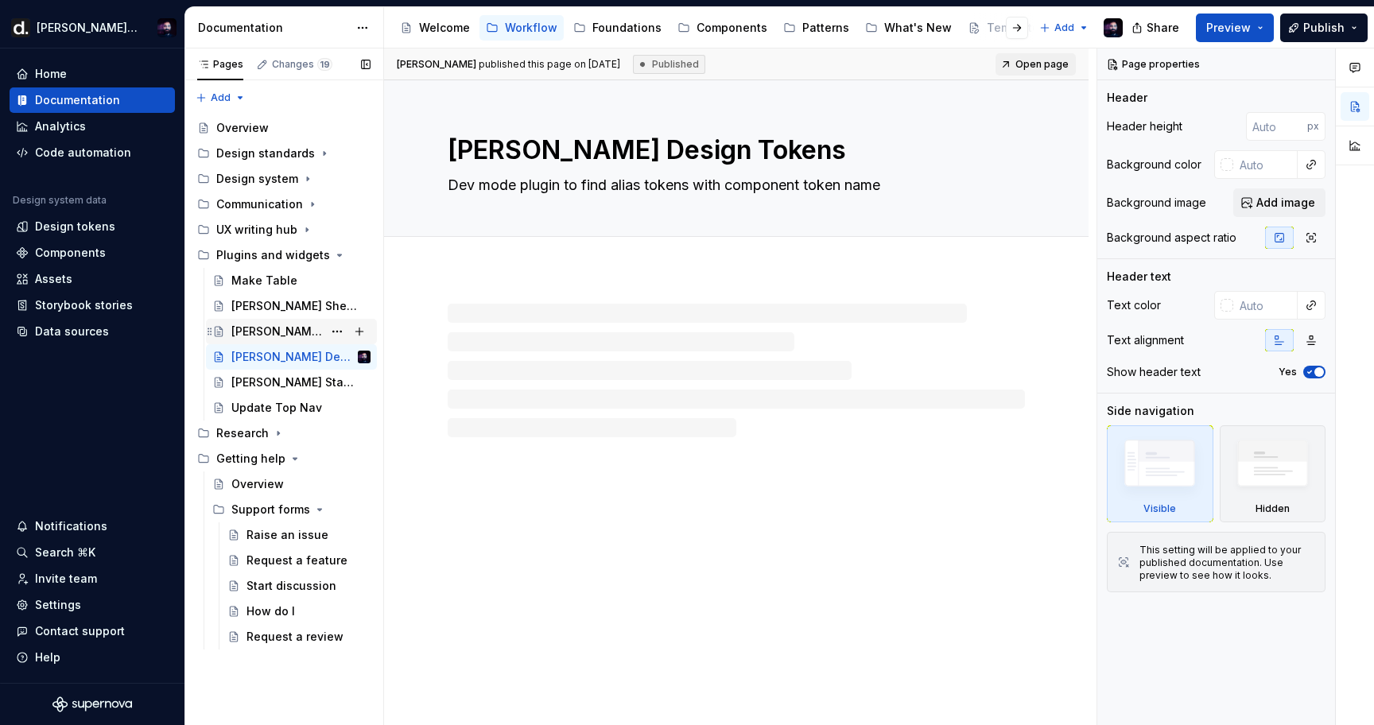
click at [272, 340] on div "[PERSON_NAME] Design Linter" at bounding box center [300, 332] width 139 height 22
click at [284, 305] on div "[PERSON_NAME] Sheet Sync" at bounding box center [276, 306] width 91 height 16
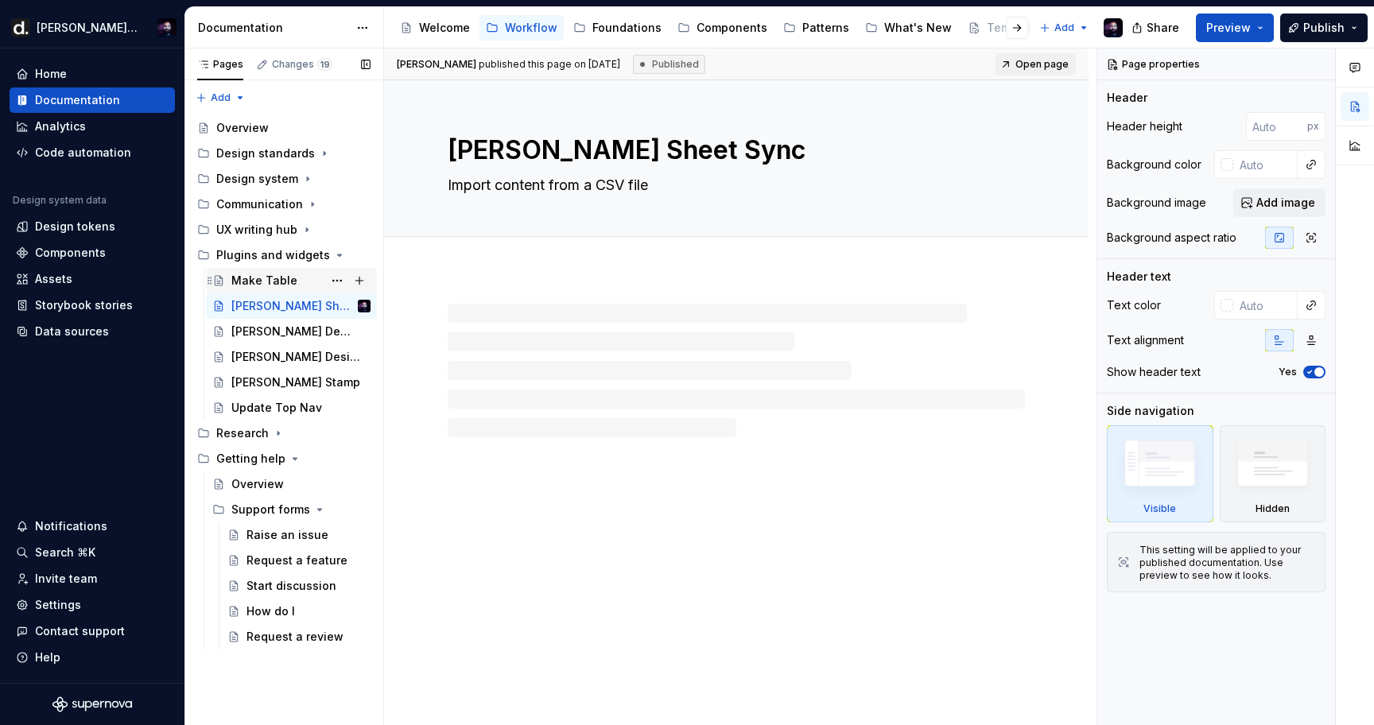
click at [284, 287] on div "Make Table" at bounding box center [264, 281] width 66 height 16
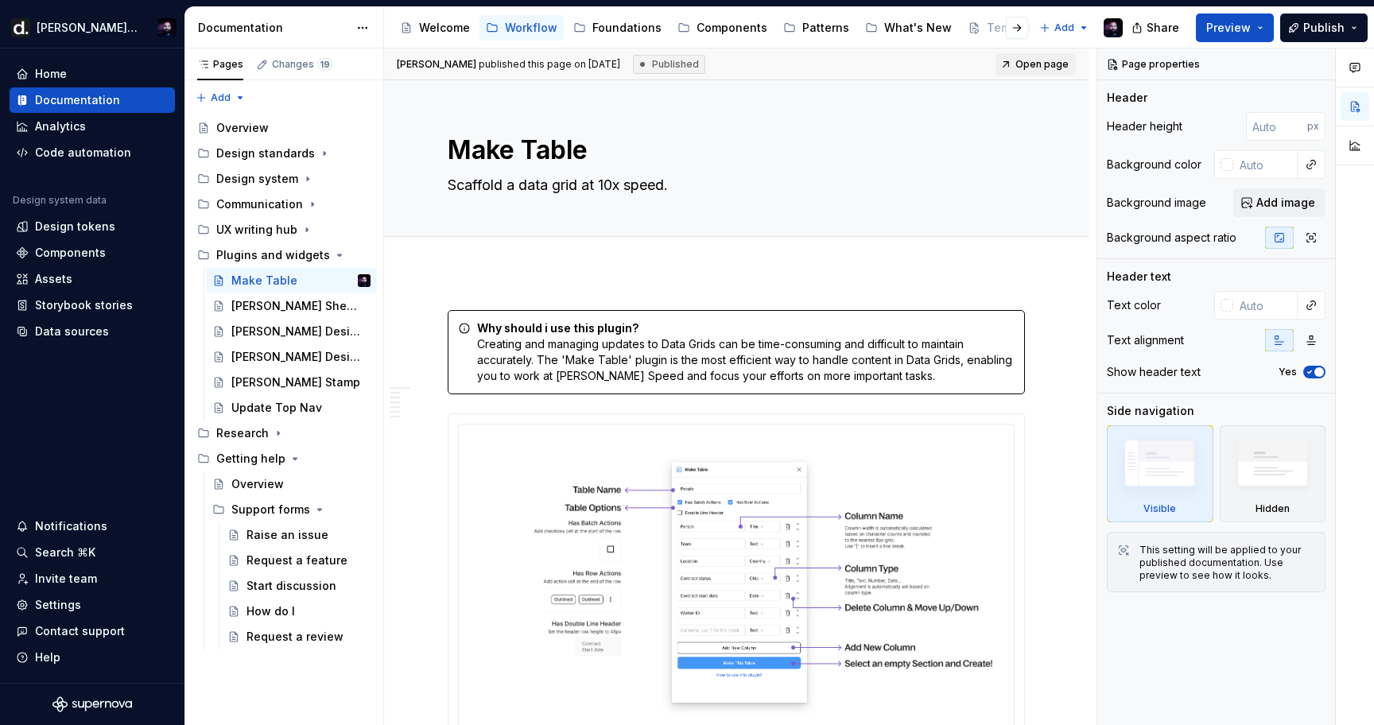
type textarea "*"
